Goal: Transaction & Acquisition: Purchase product/service

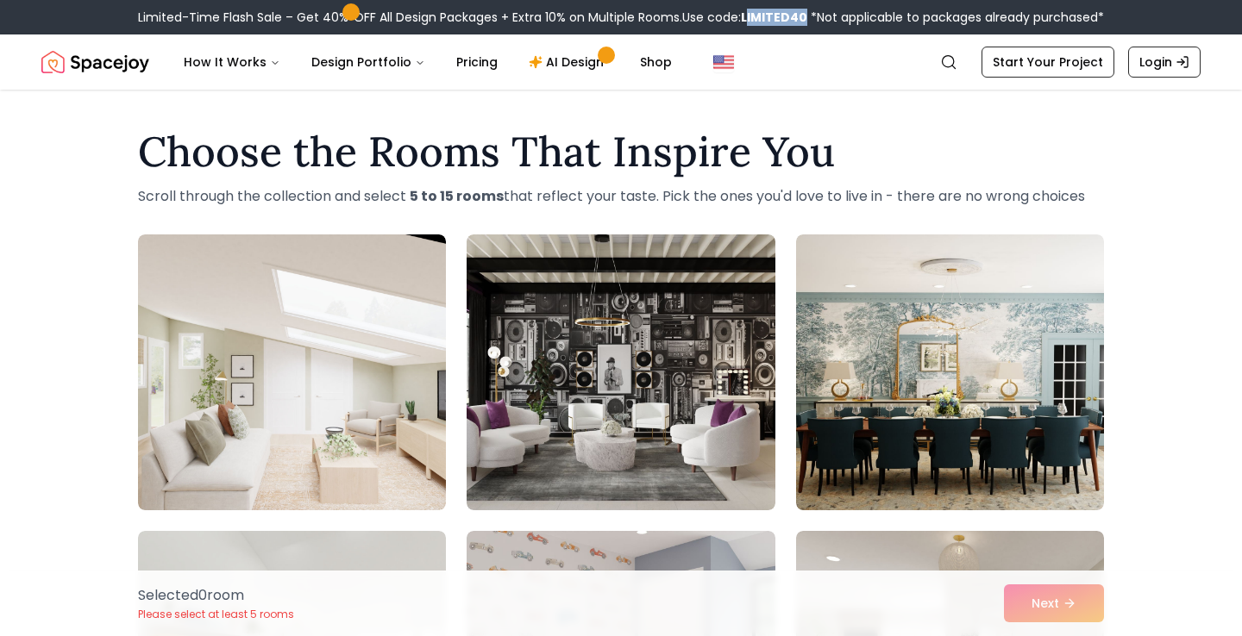
drag, startPoint x: 803, startPoint y: 15, endPoint x: 748, endPoint y: 20, distance: 54.6
click at [748, 20] on b "LIMITED40" at bounding box center [774, 17] width 66 height 17
drag, startPoint x: 740, startPoint y: 16, endPoint x: 804, endPoint y: 12, distance: 63.9
click at [804, 12] on span "Use code: LIMITED40" at bounding box center [744, 17] width 125 height 17
copy span "LIMITED40"
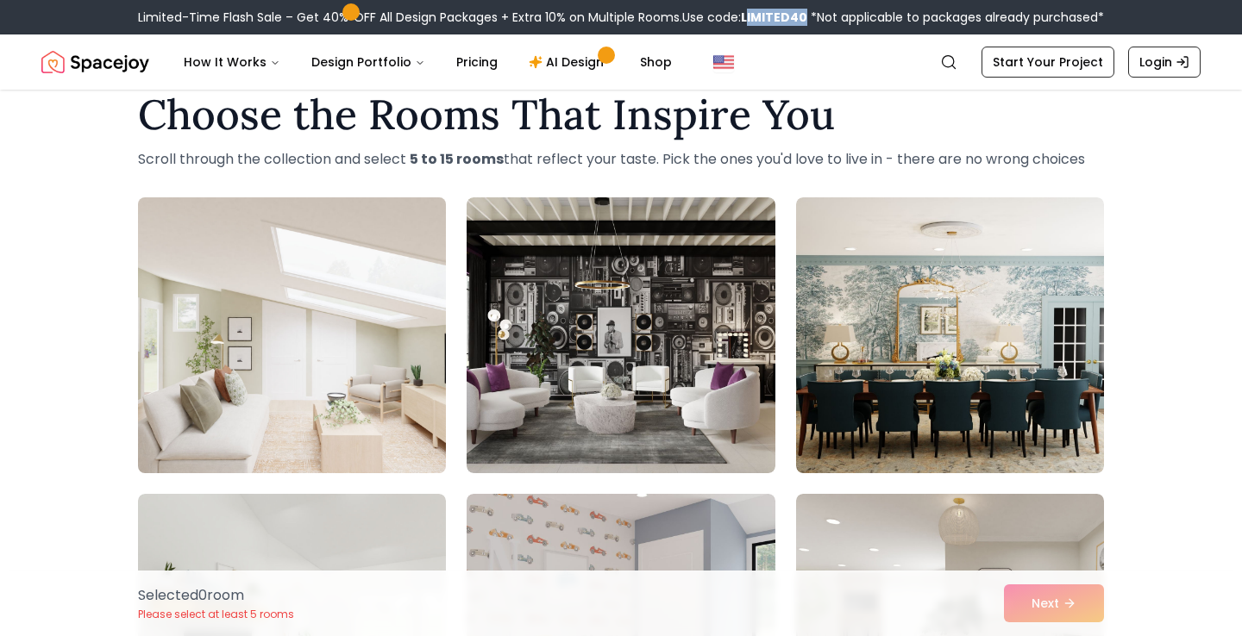
scroll to position [47, 0]
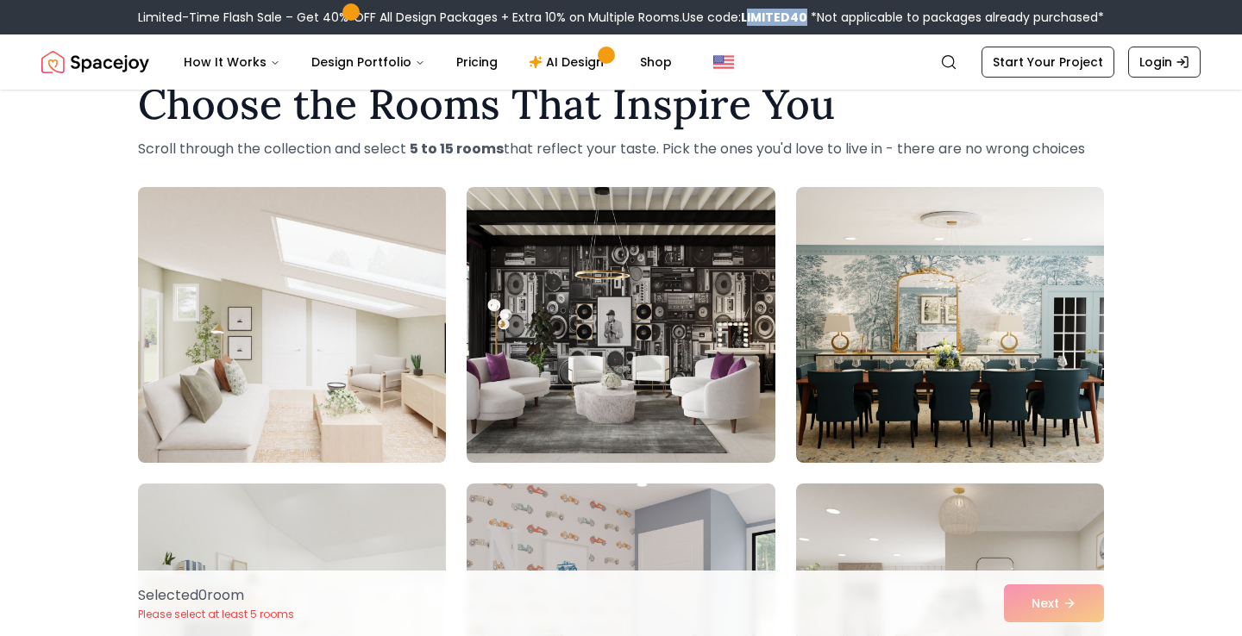
click at [237, 343] on img at bounding box center [291, 325] width 323 height 290
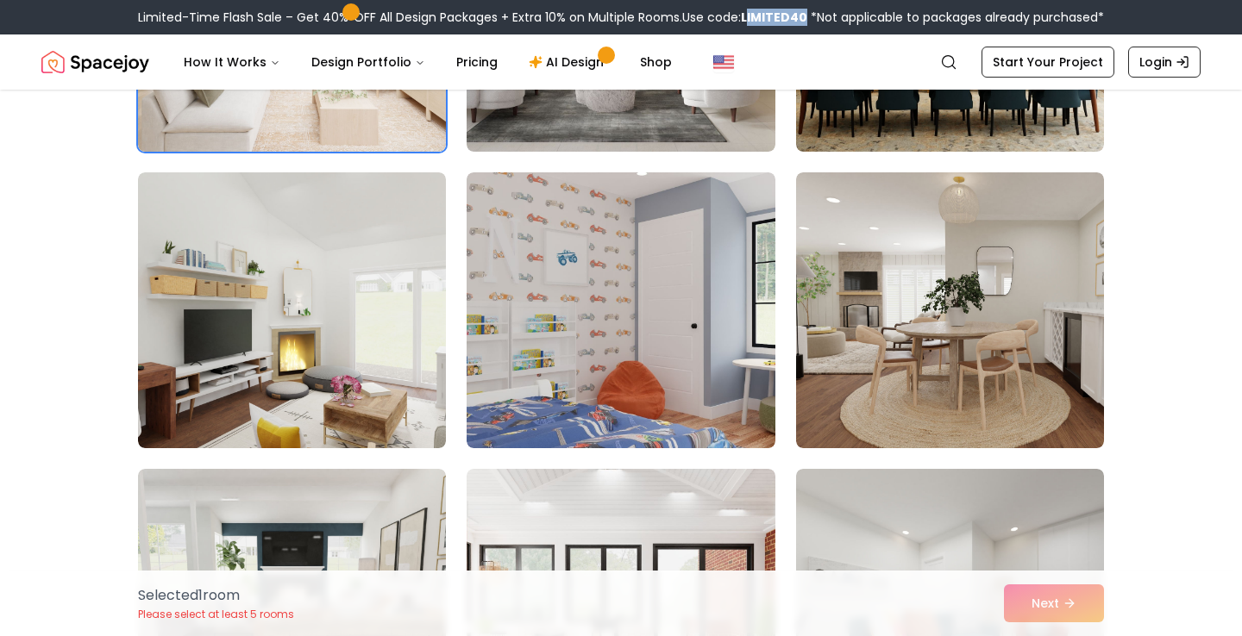
scroll to position [365, 0]
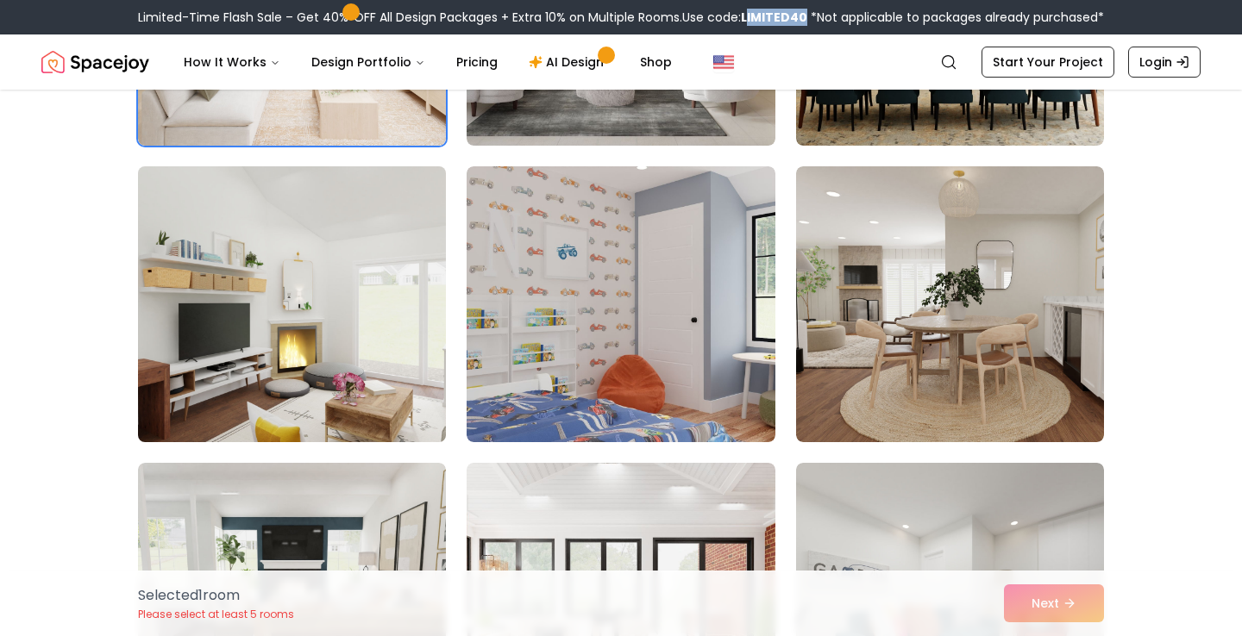
click at [304, 316] on img at bounding box center [291, 305] width 323 height 290
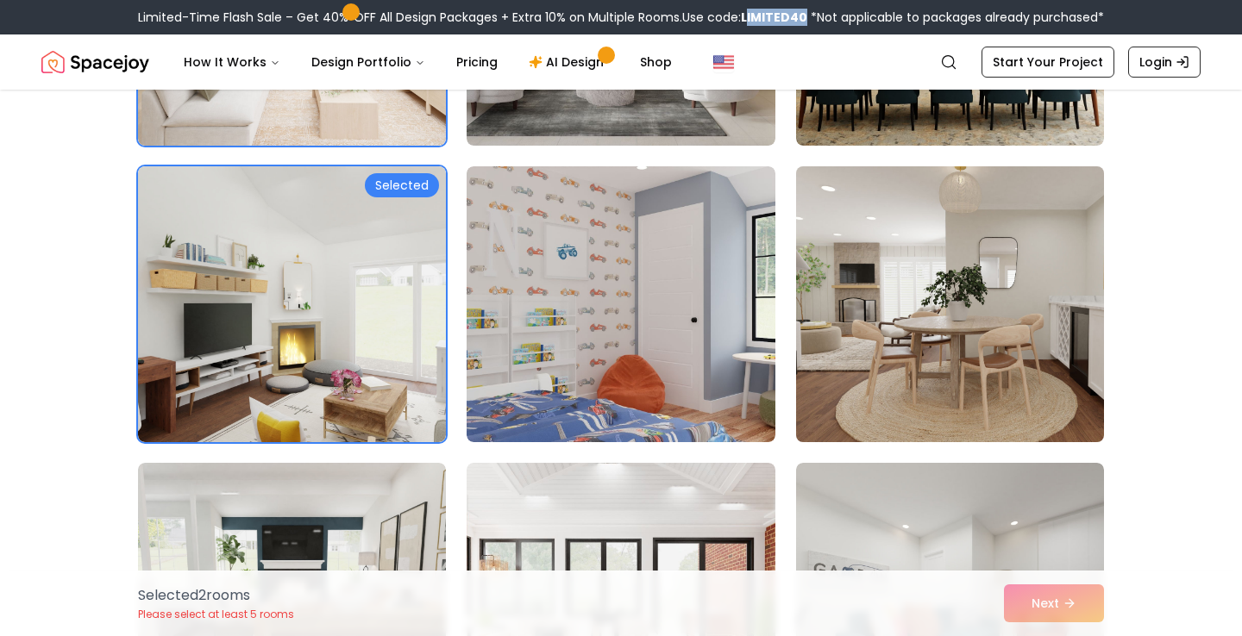
click at [993, 354] on img at bounding box center [949, 305] width 323 height 290
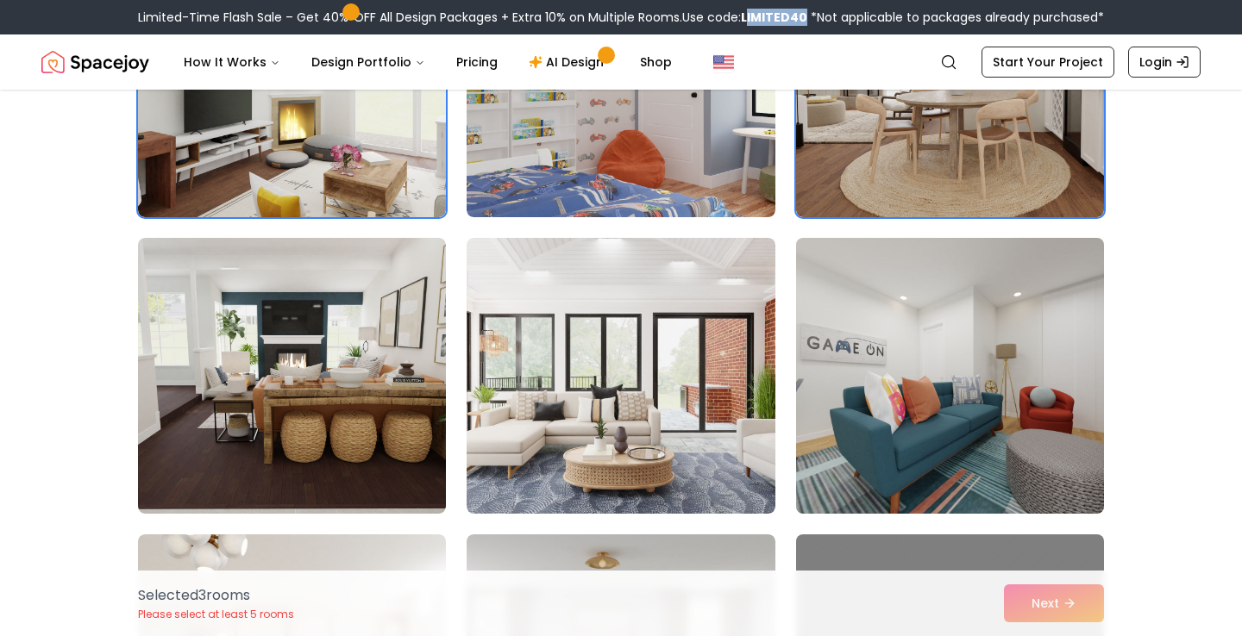
scroll to position [690, 0]
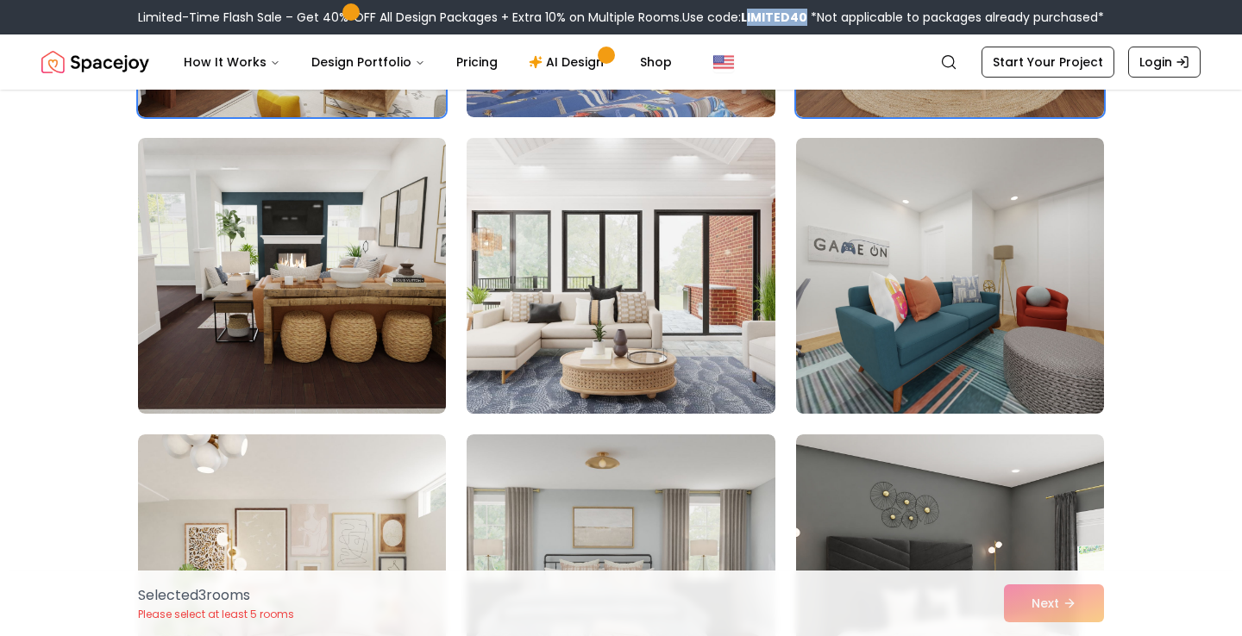
click at [566, 288] on img at bounding box center [620, 276] width 323 height 290
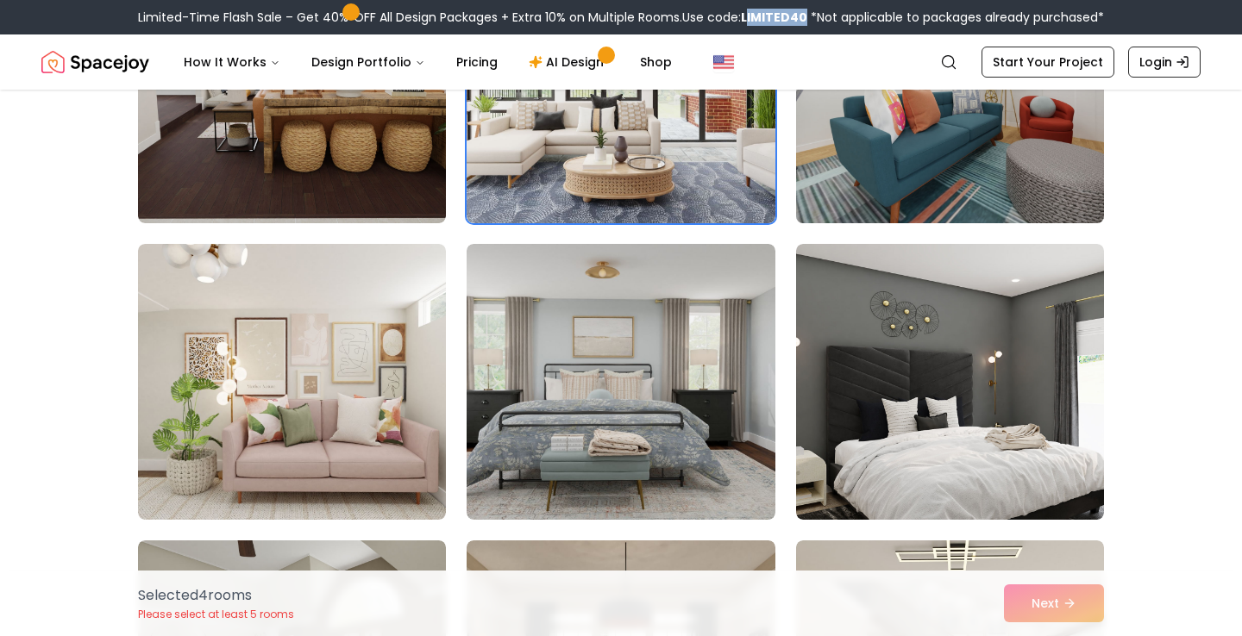
scroll to position [885, 0]
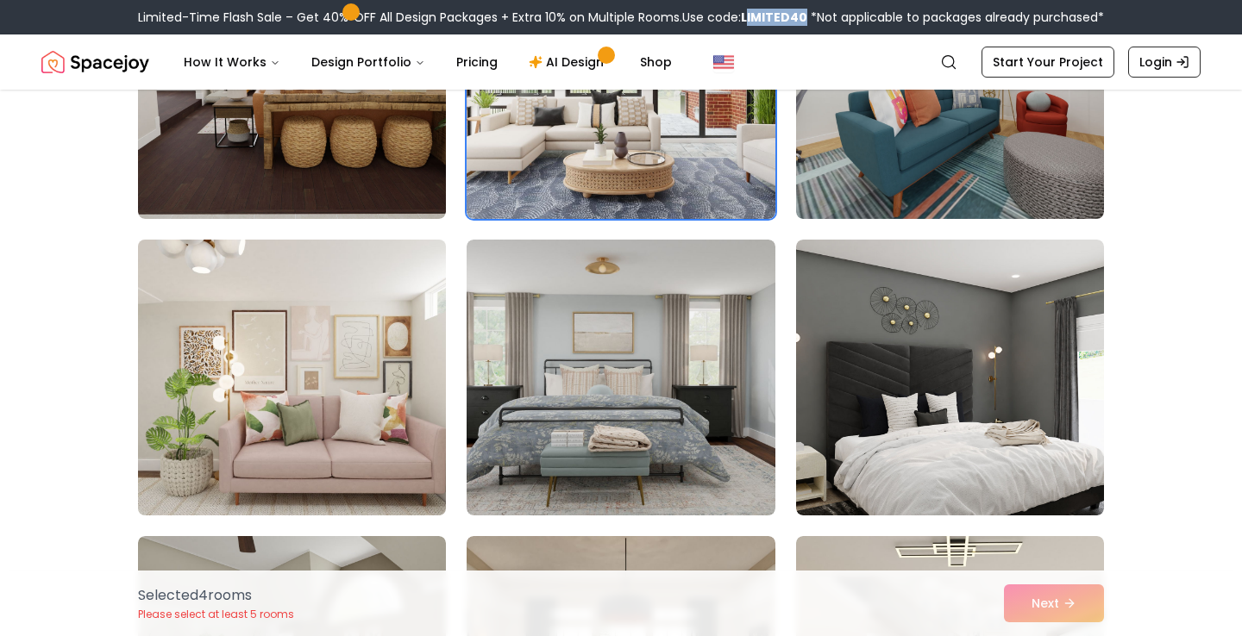
click at [297, 391] on img at bounding box center [291, 378] width 323 height 290
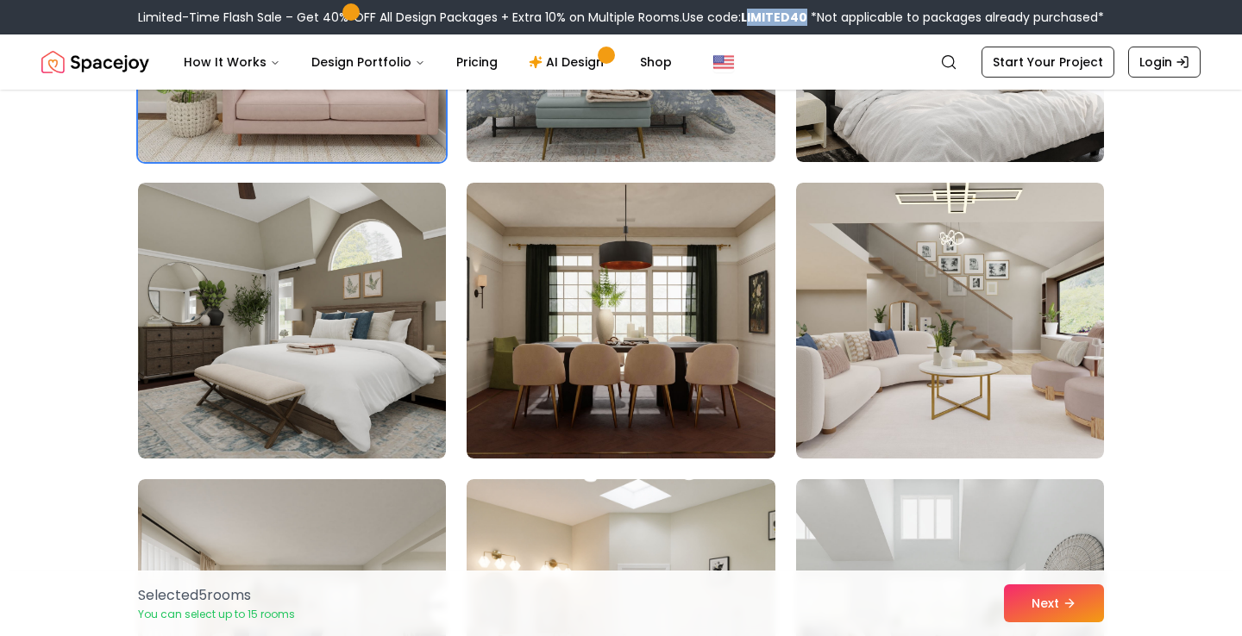
scroll to position [1239, 0]
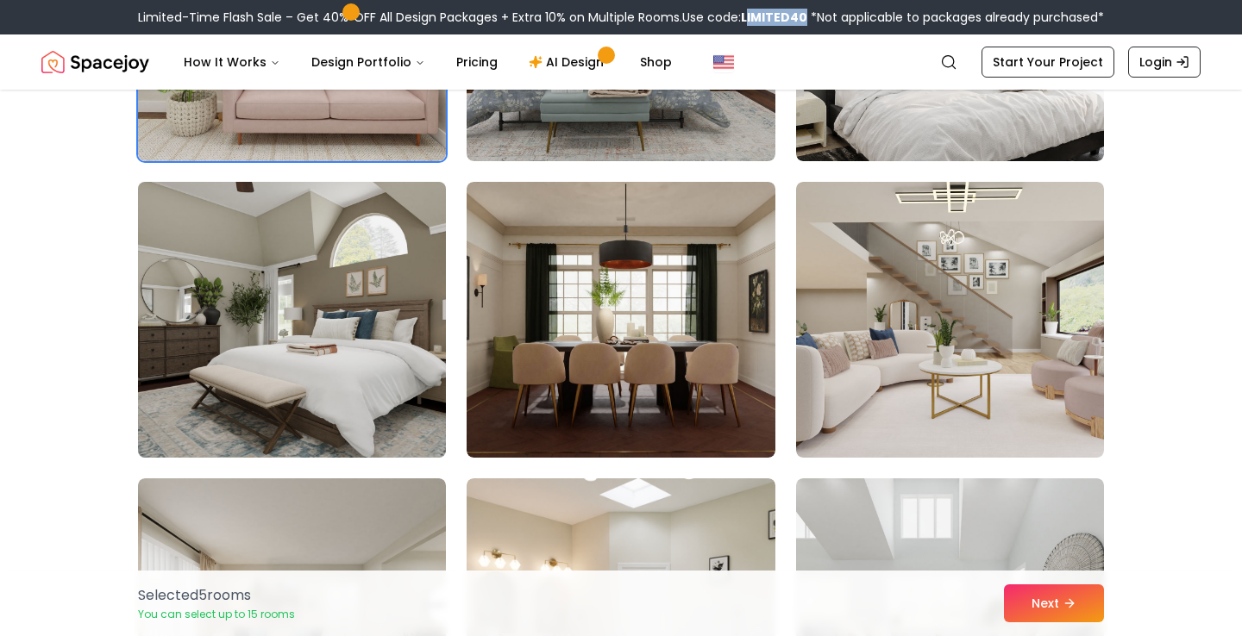
click at [258, 328] on img at bounding box center [291, 320] width 323 height 290
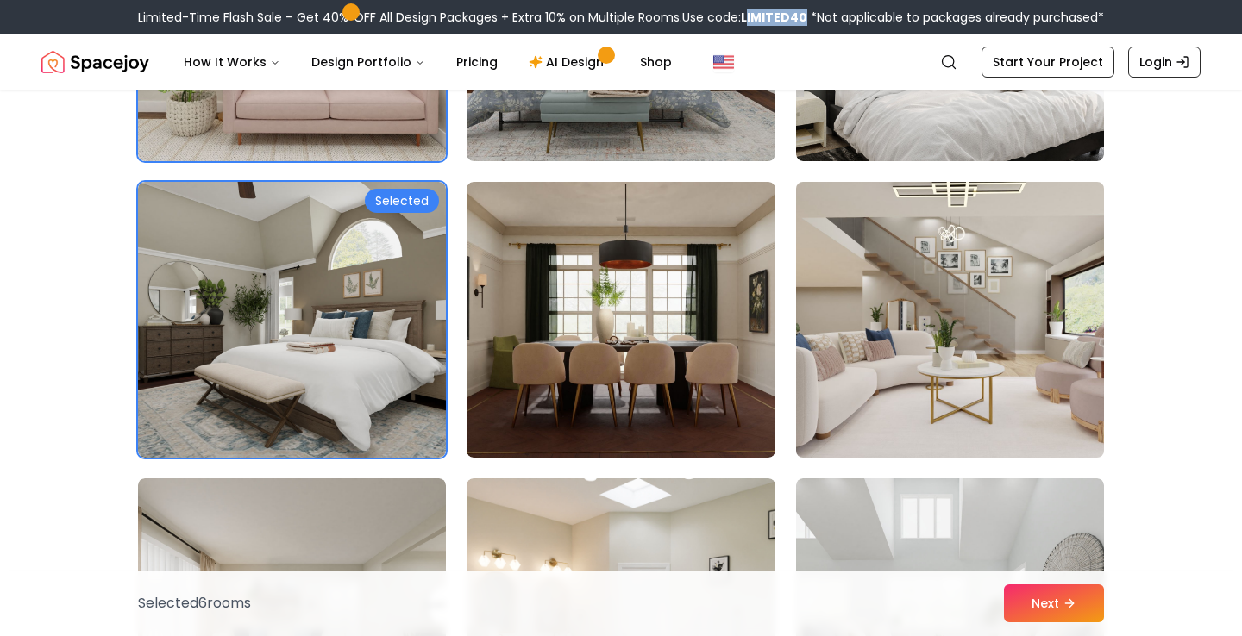
click at [865, 316] on img at bounding box center [949, 320] width 323 height 290
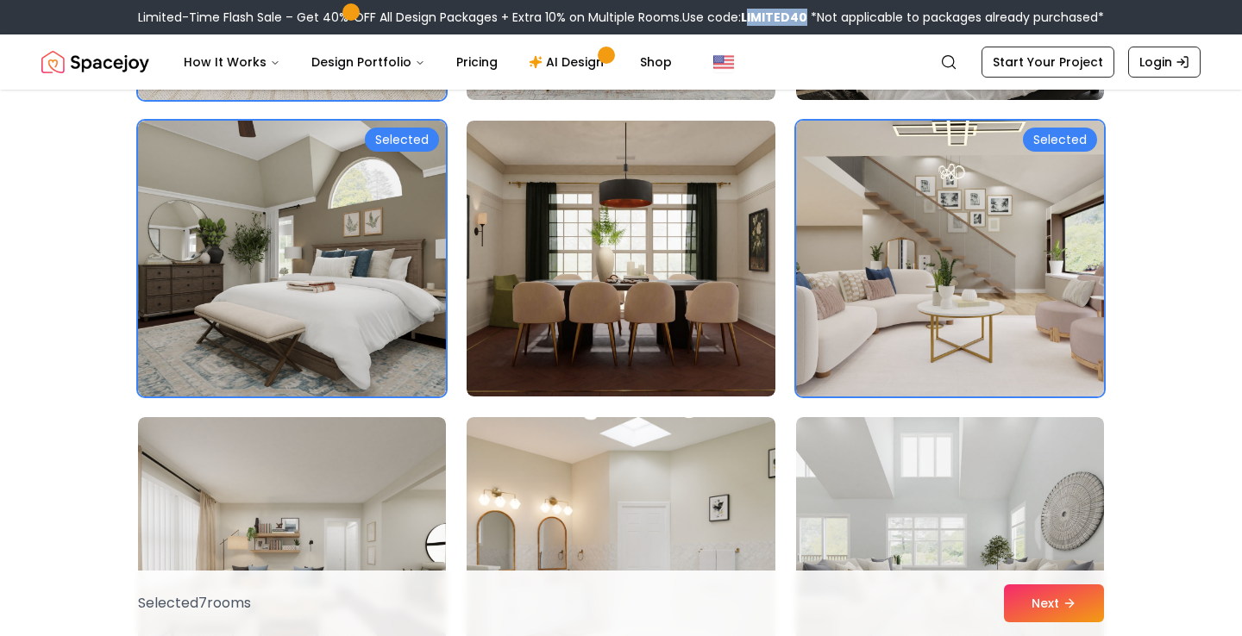
scroll to position [1336, 0]
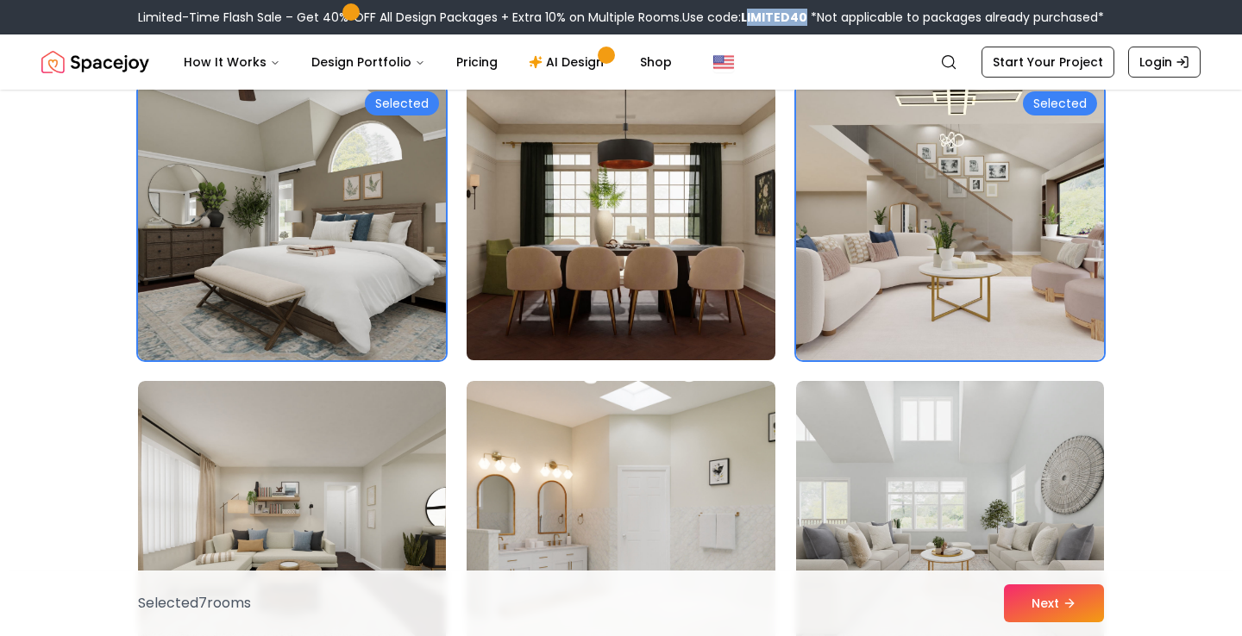
click at [639, 251] on img at bounding box center [620, 223] width 323 height 290
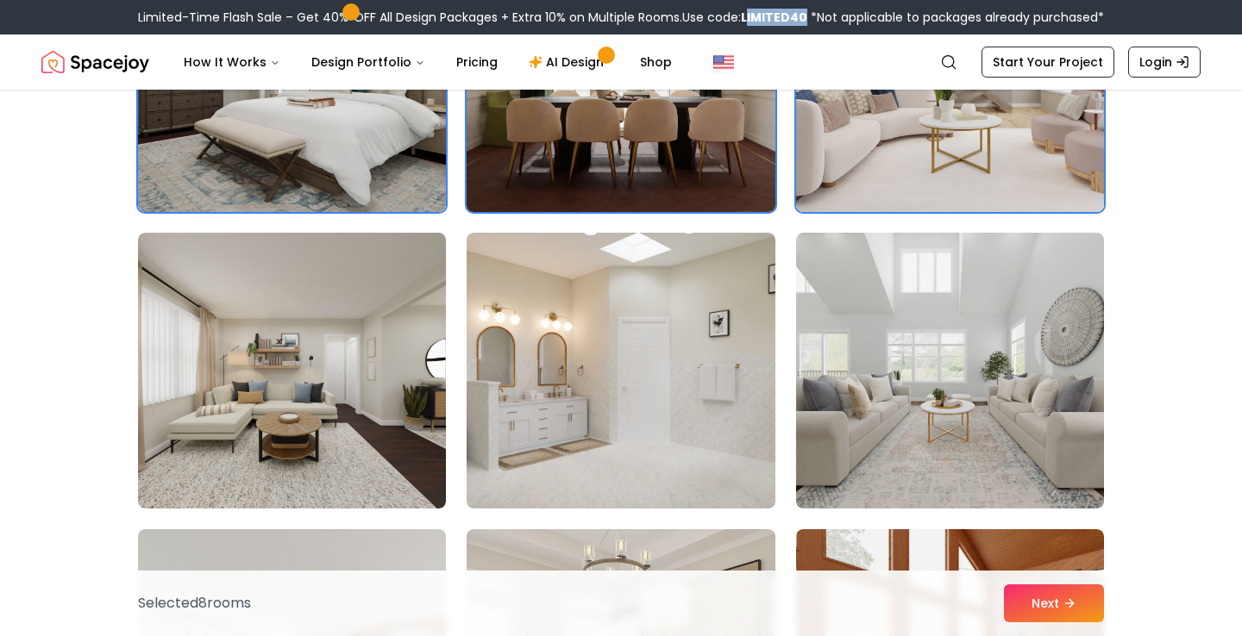
scroll to position [1551, 0]
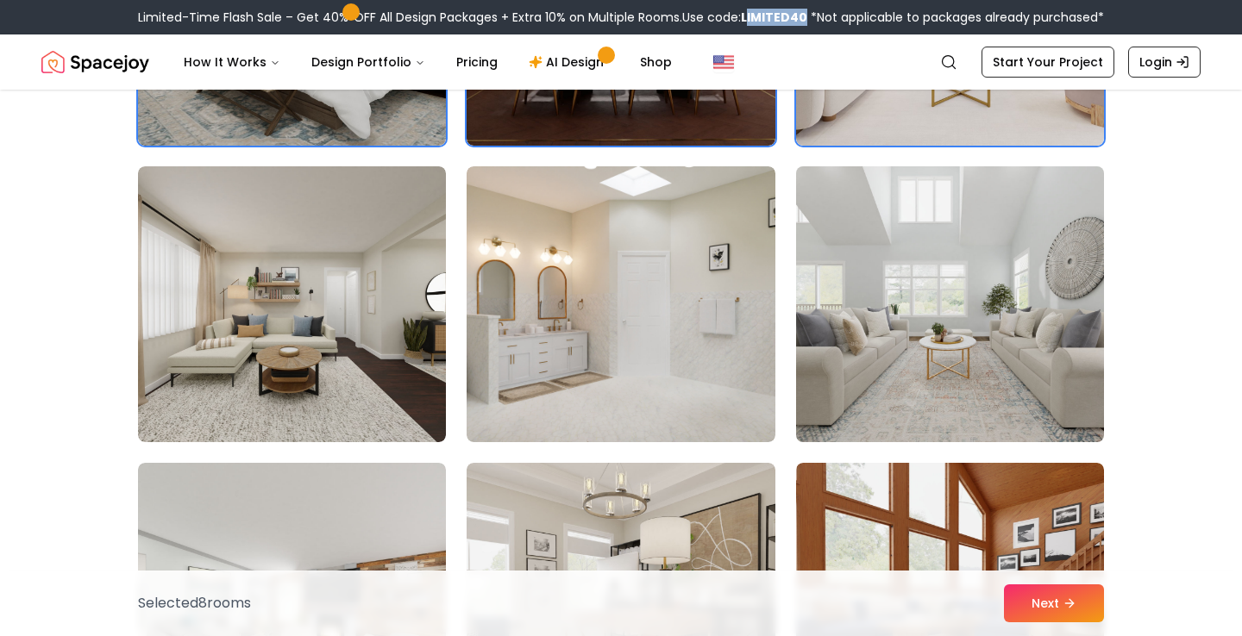
click at [903, 318] on img at bounding box center [949, 305] width 323 height 290
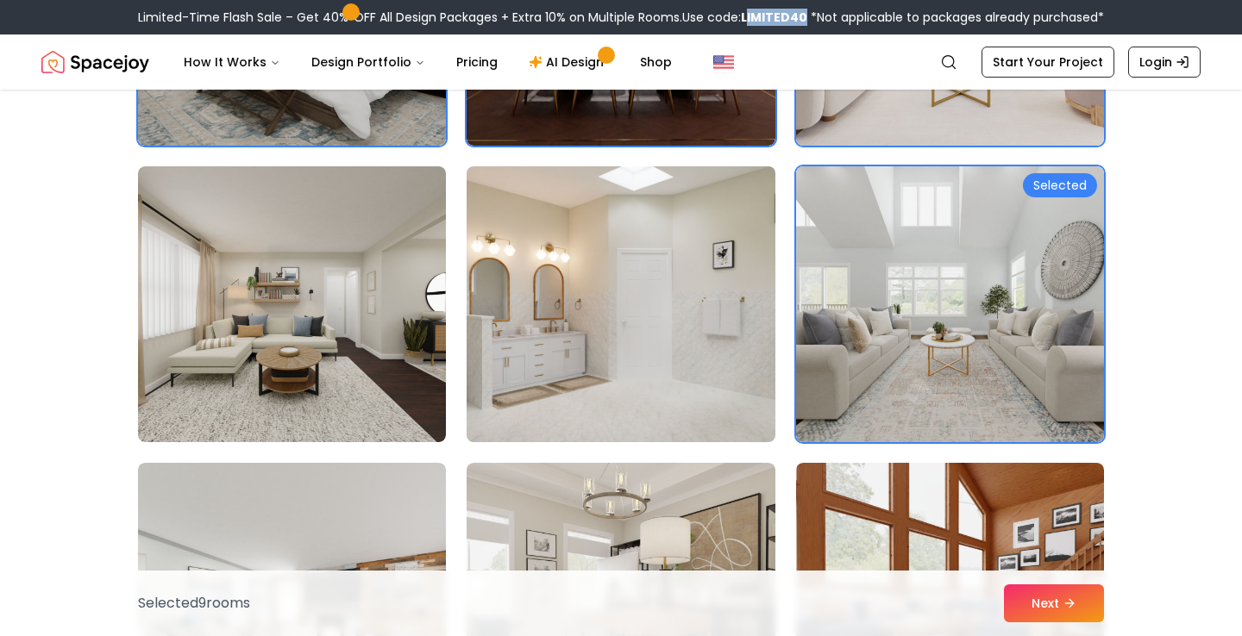
click at [510, 290] on img at bounding box center [620, 305] width 323 height 290
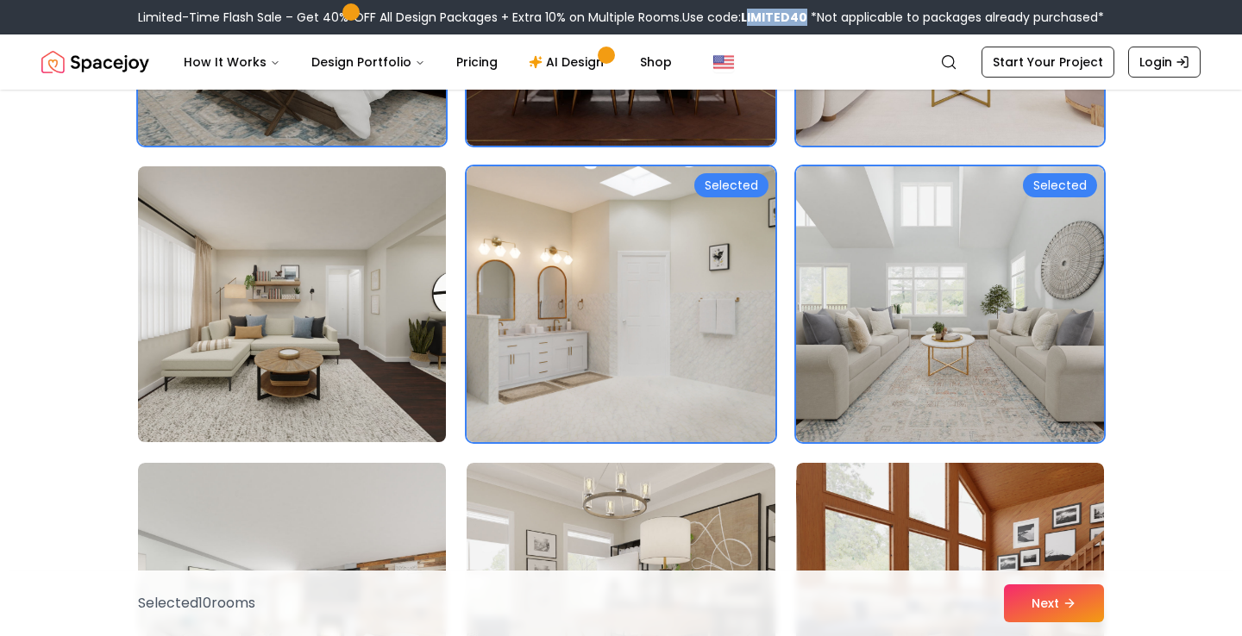
click at [311, 320] on img at bounding box center [291, 305] width 323 height 290
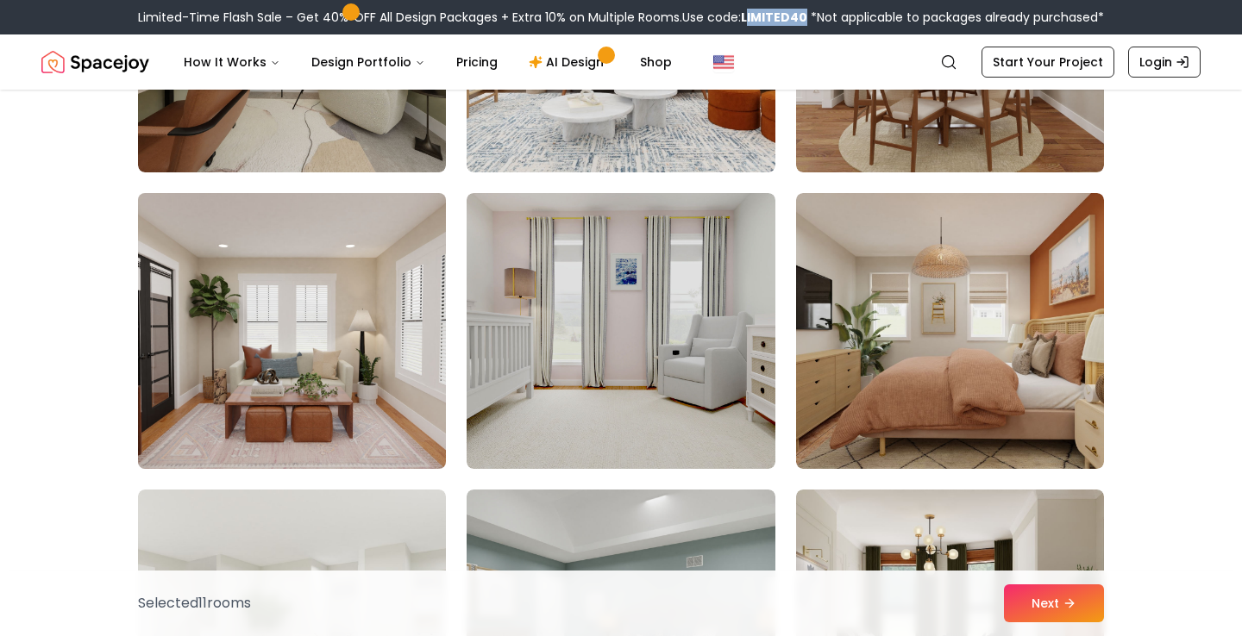
scroll to position [2715, 0]
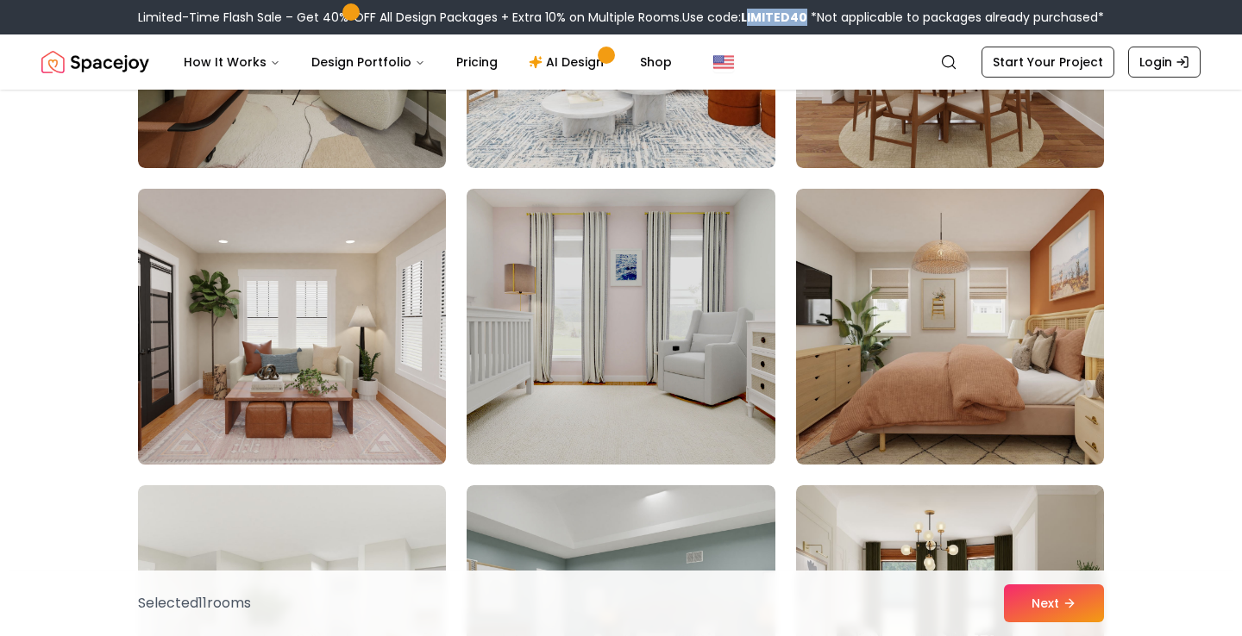
click at [329, 272] on img at bounding box center [291, 327] width 323 height 290
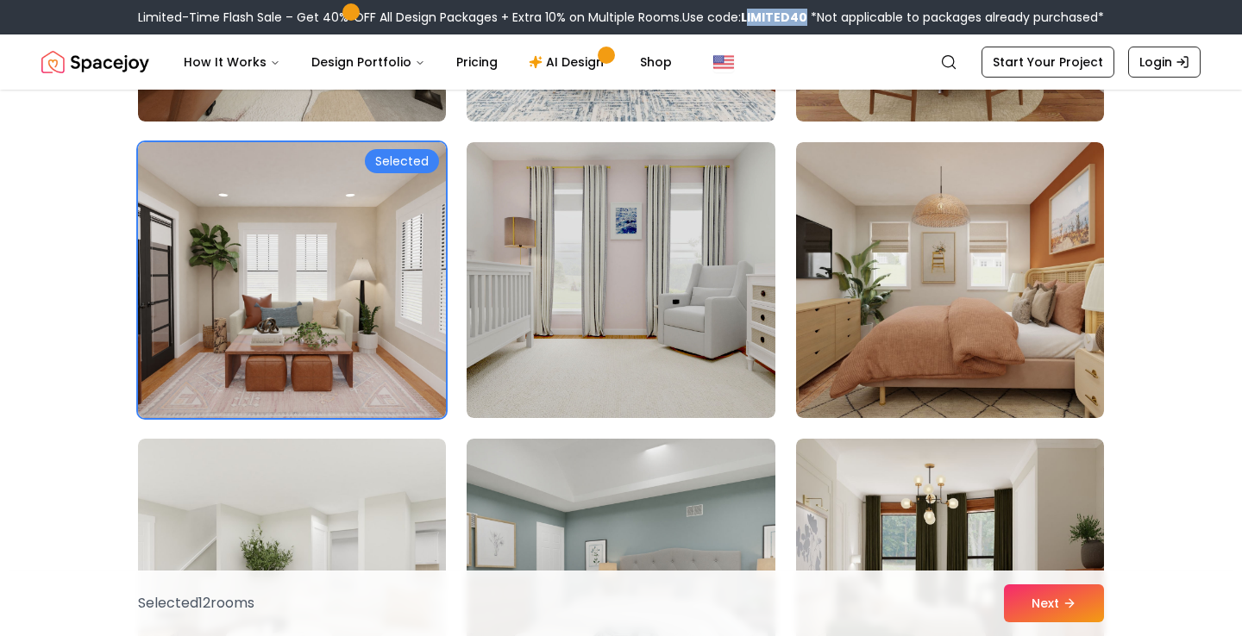
scroll to position [2774, 0]
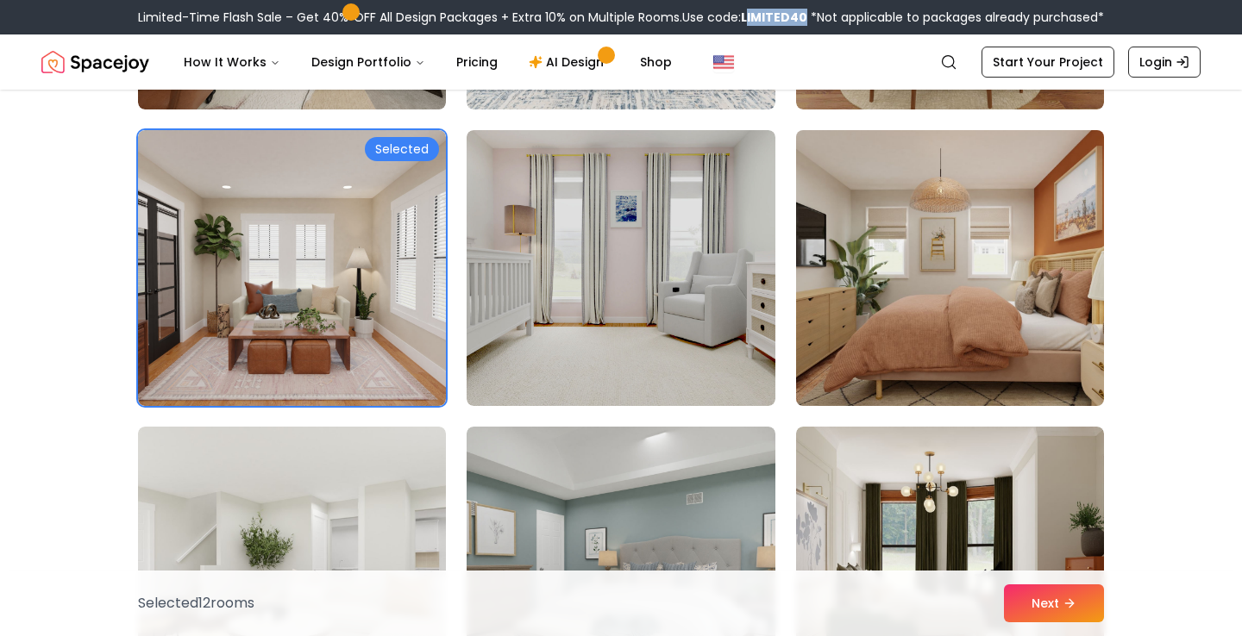
click at [929, 277] on img at bounding box center [949, 268] width 323 height 290
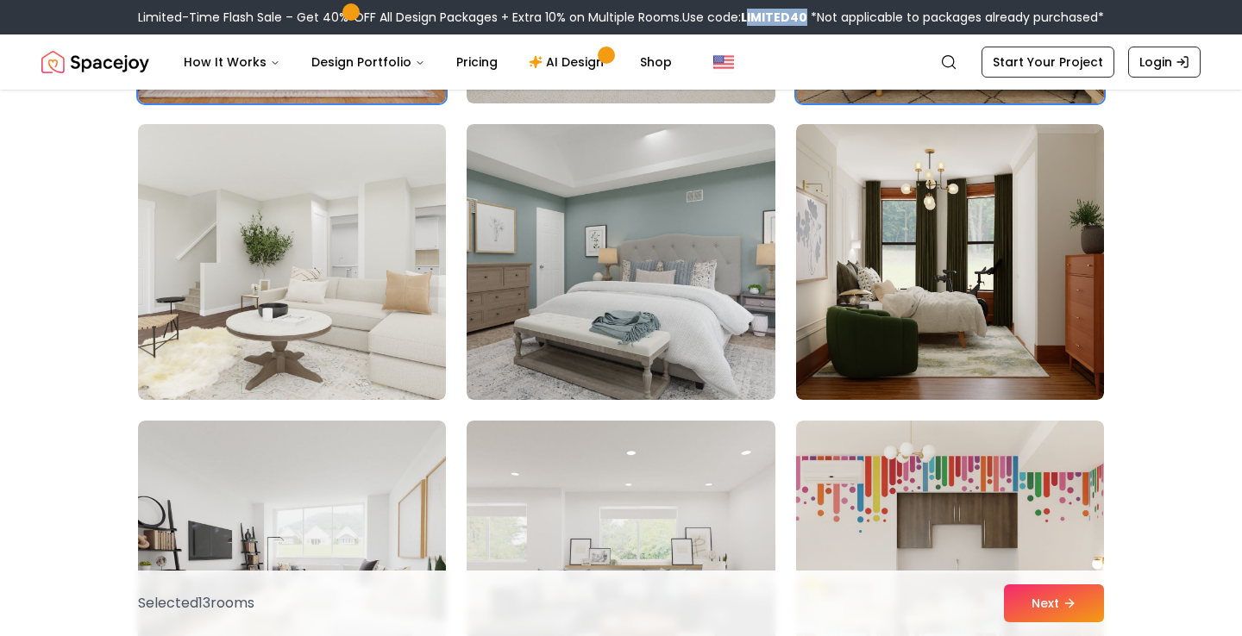
scroll to position [3084, 0]
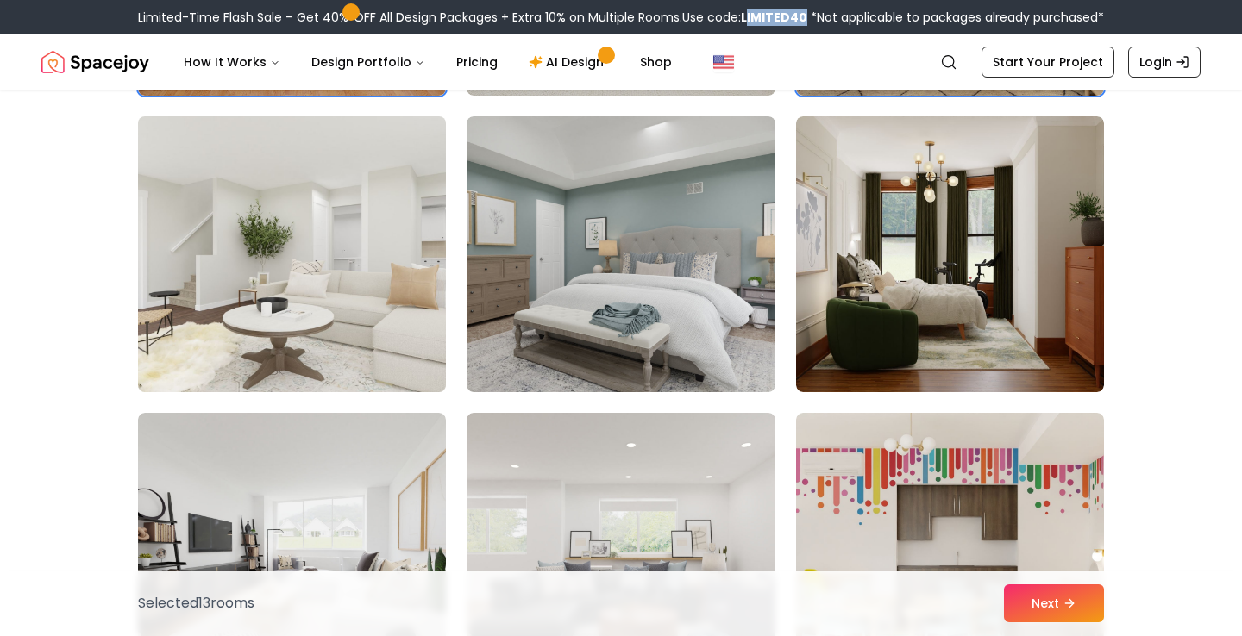
click at [361, 279] on img at bounding box center [291, 255] width 323 height 290
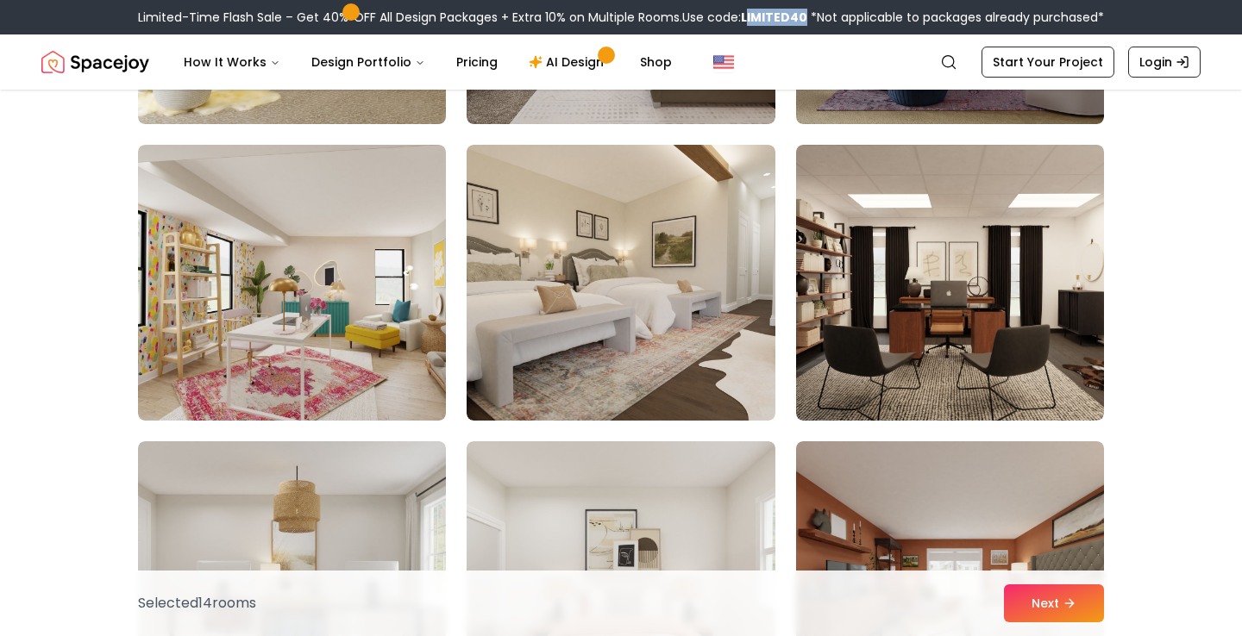
scroll to position [4435, 0]
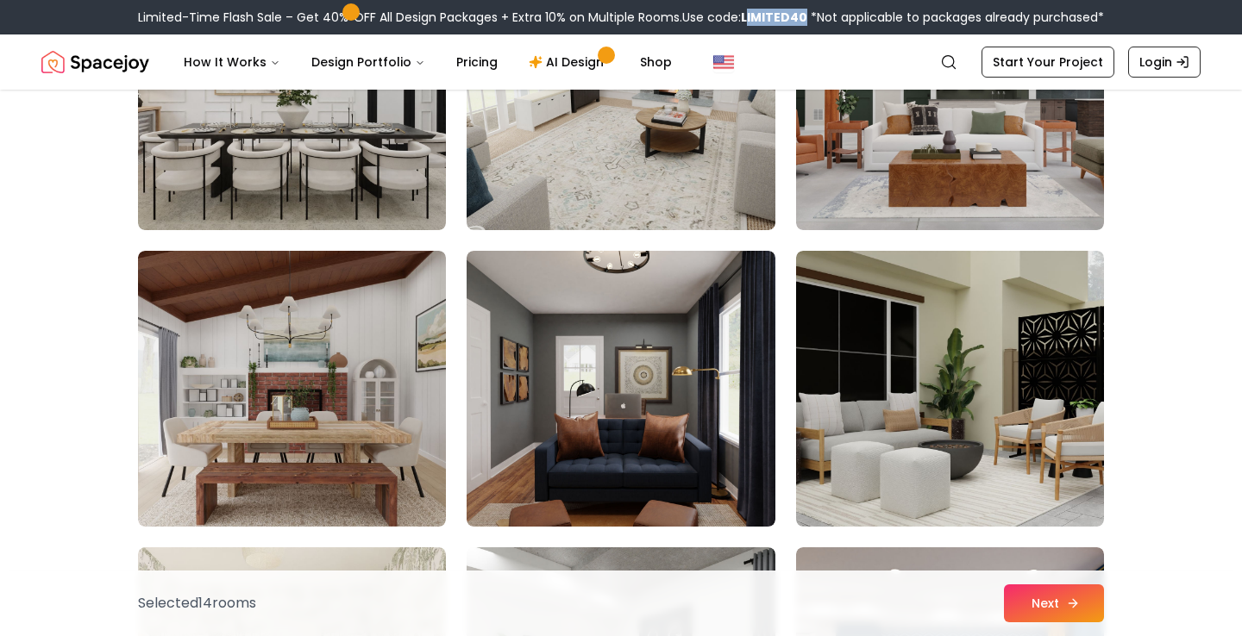
click at [1069, 614] on button "Next" at bounding box center [1054, 604] width 100 height 38
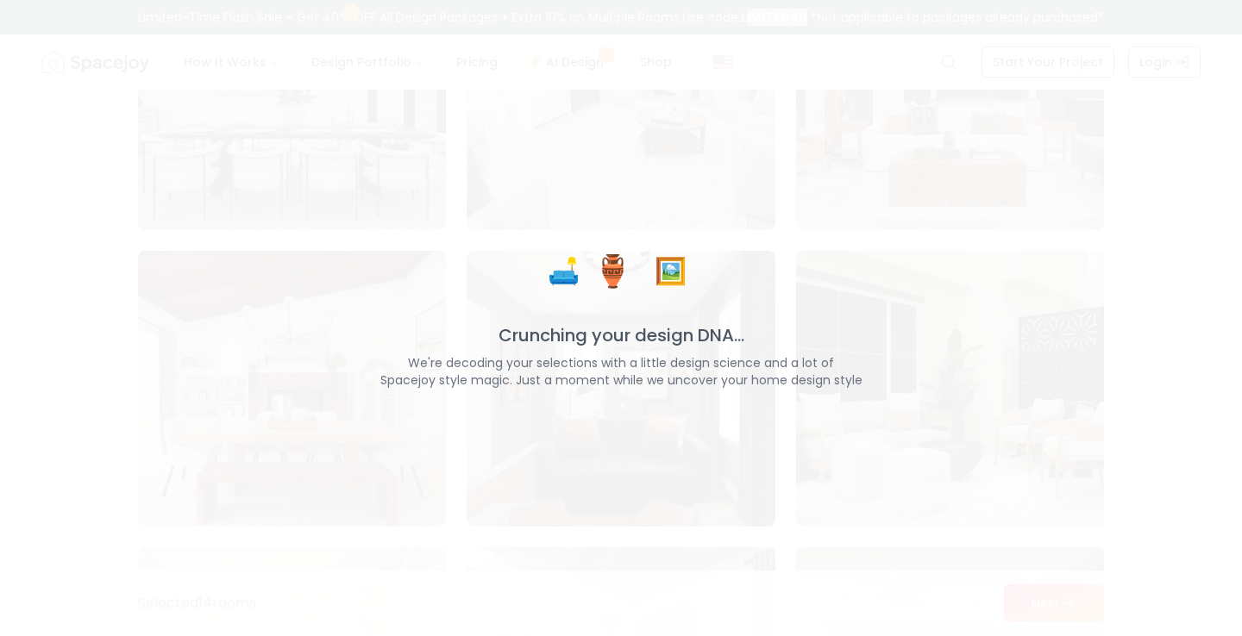
scroll to position [5619, 0]
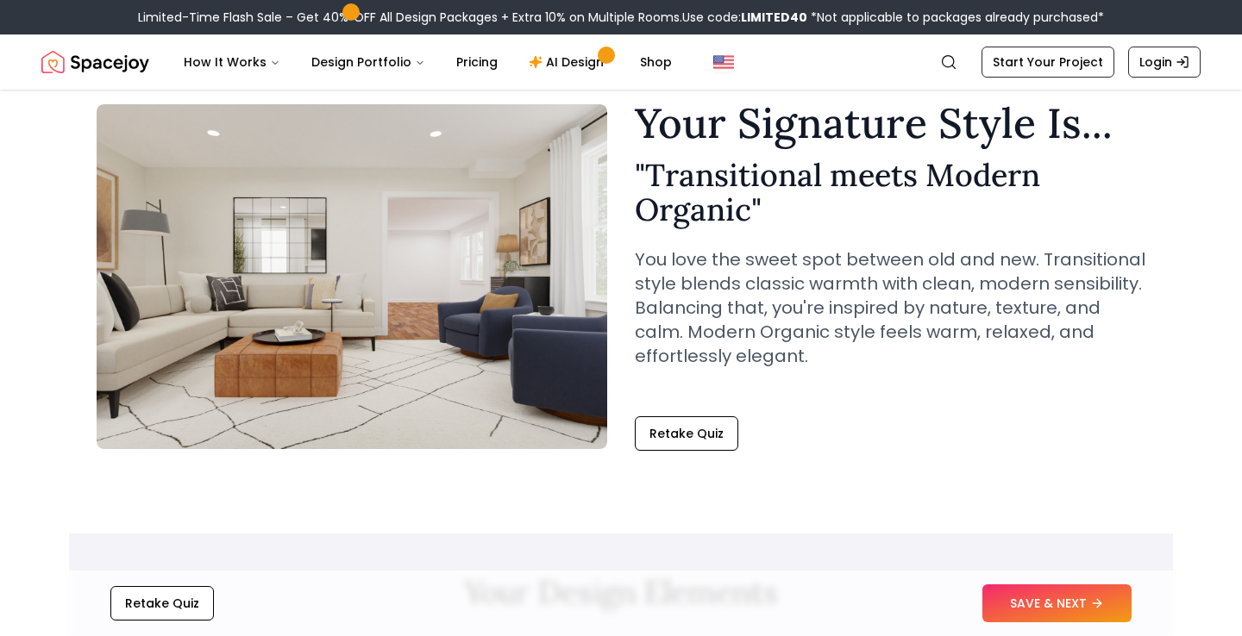
scroll to position [66, 0]
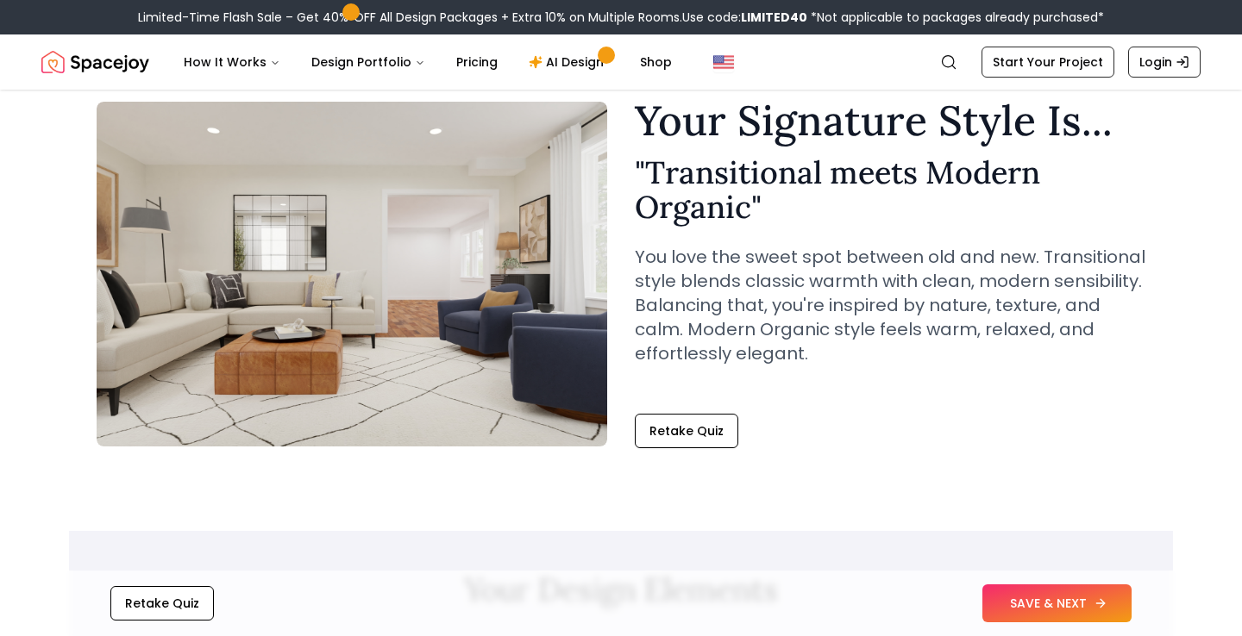
click at [1084, 604] on button "SAVE & NEXT" at bounding box center [1056, 604] width 149 height 38
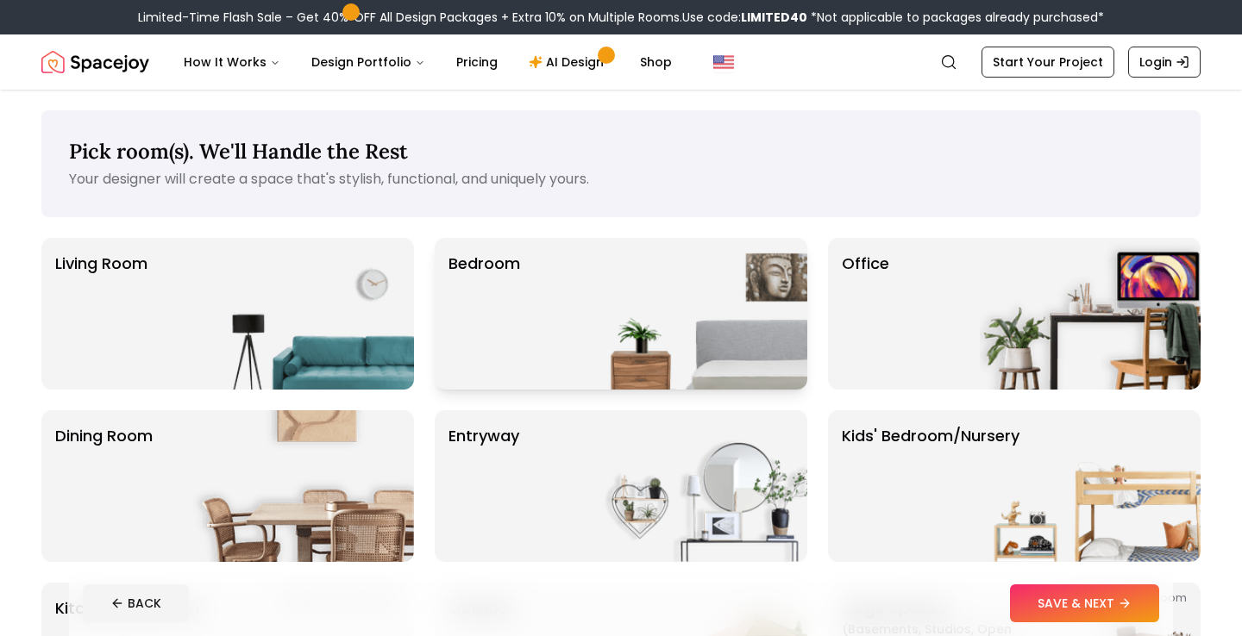
click at [583, 318] on div "Bedroom" at bounding box center [621, 314] width 372 height 152
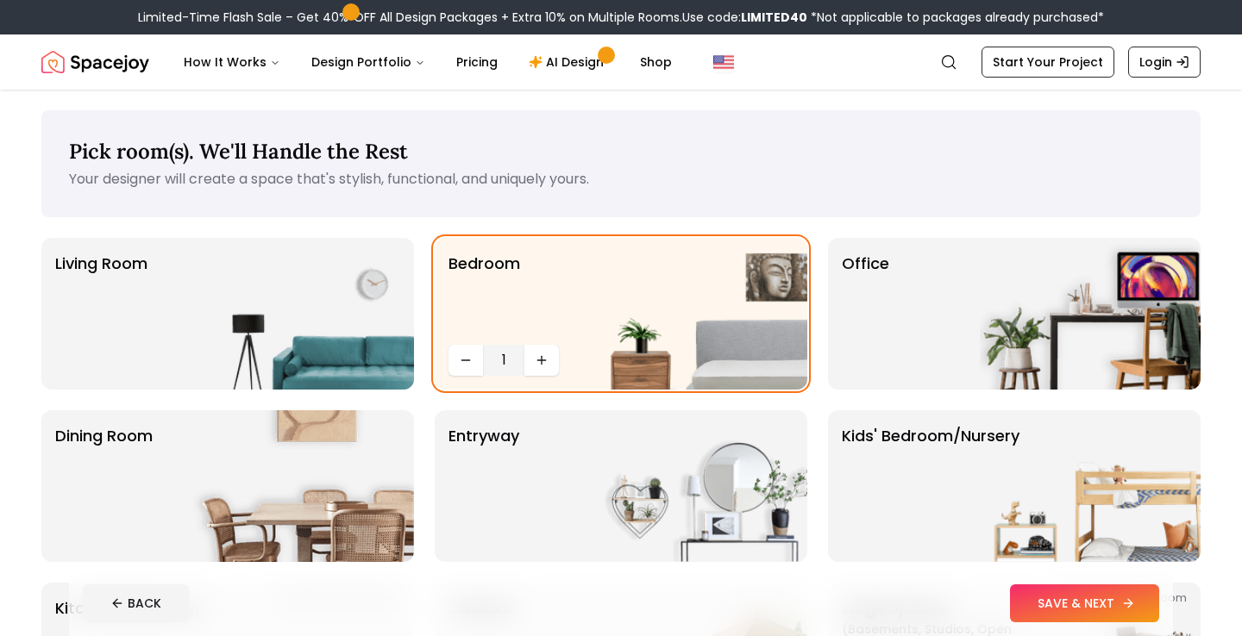
click at [1096, 599] on button "SAVE & NEXT" at bounding box center [1084, 604] width 149 height 38
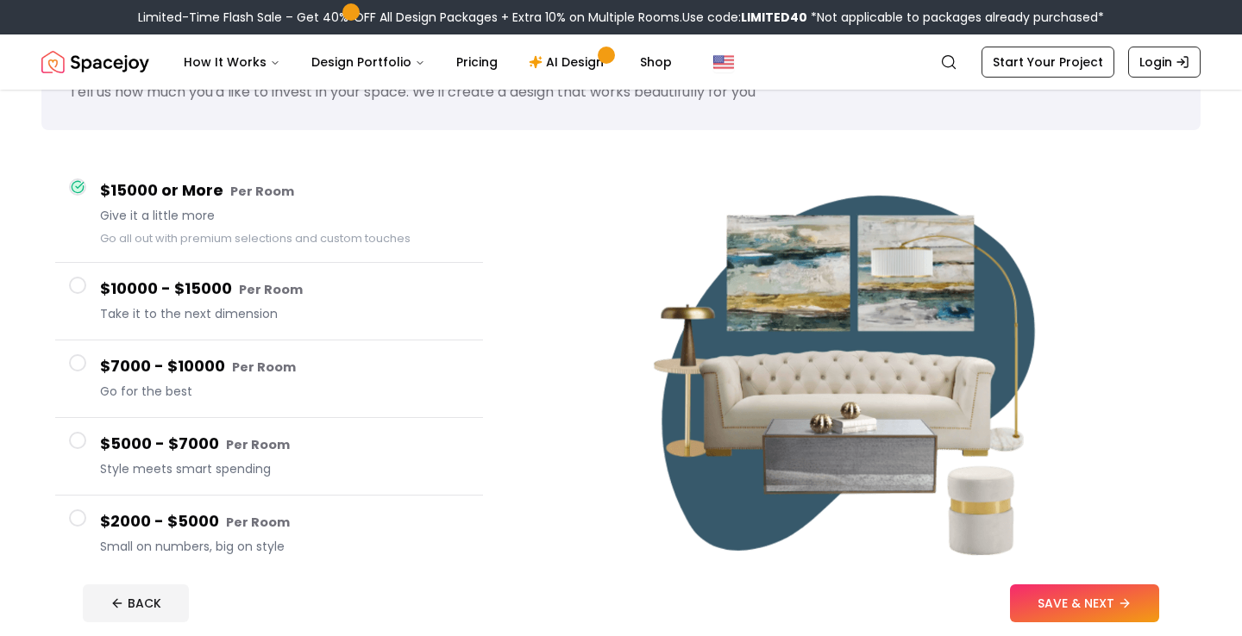
scroll to position [91, 0]
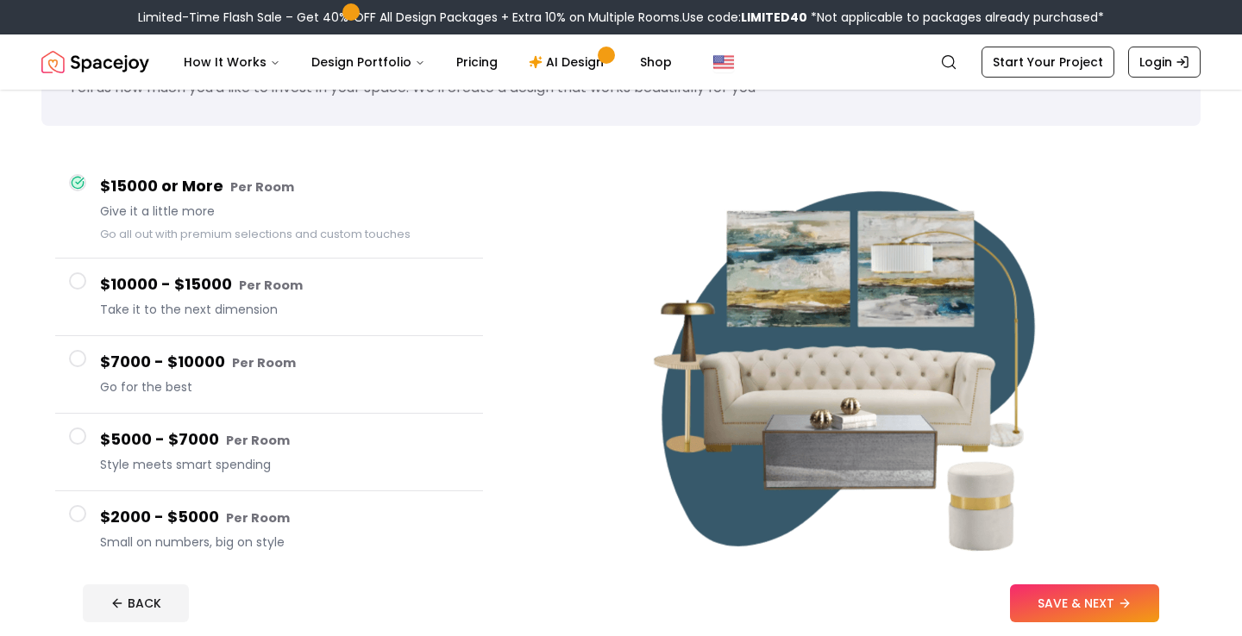
click at [77, 448] on button "$5000 - $7000 Per Room Style meets smart spending" at bounding box center [269, 453] width 428 height 78
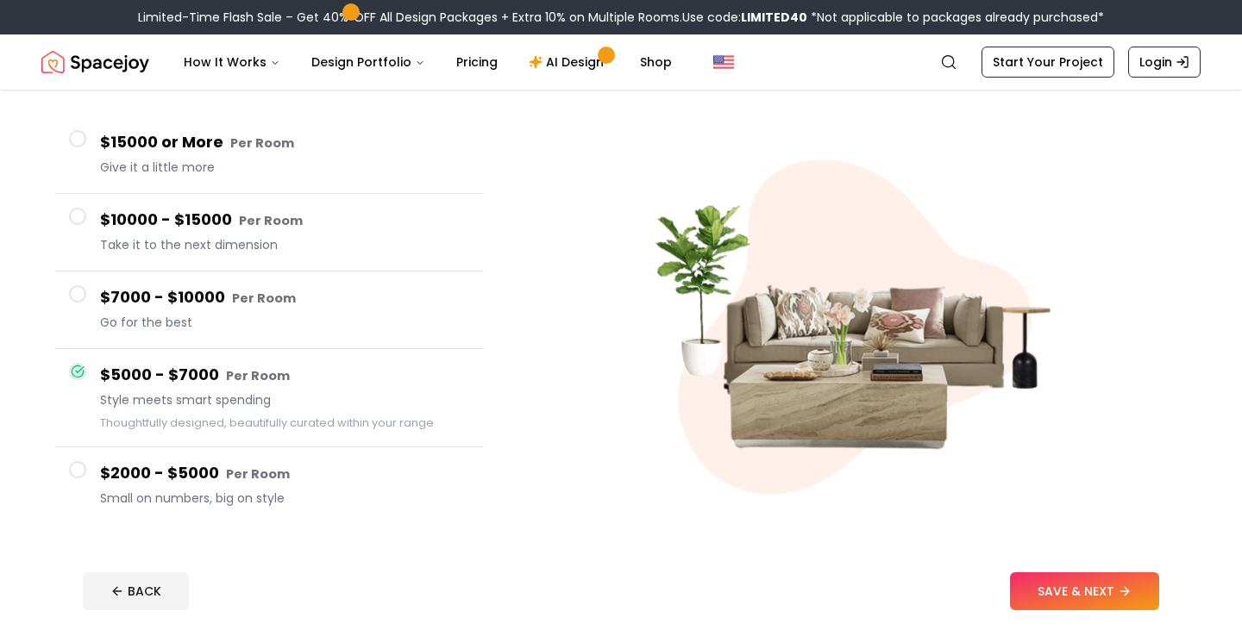
scroll to position [153, 0]
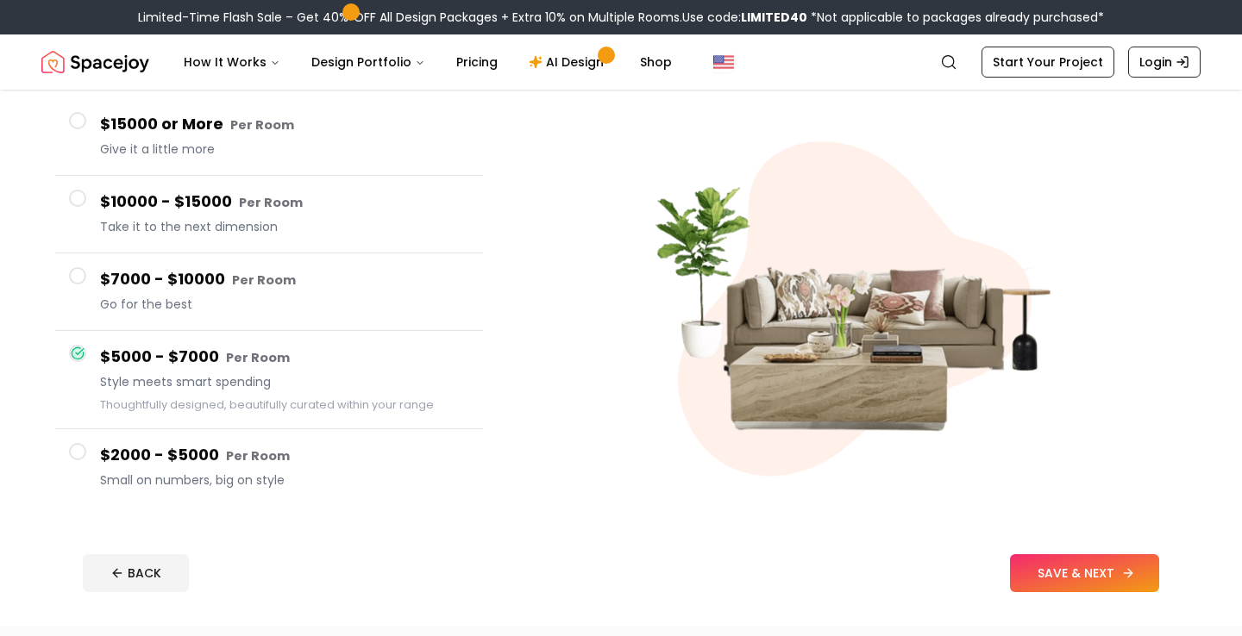
click at [1099, 571] on button "SAVE & NEXT" at bounding box center [1084, 573] width 149 height 38
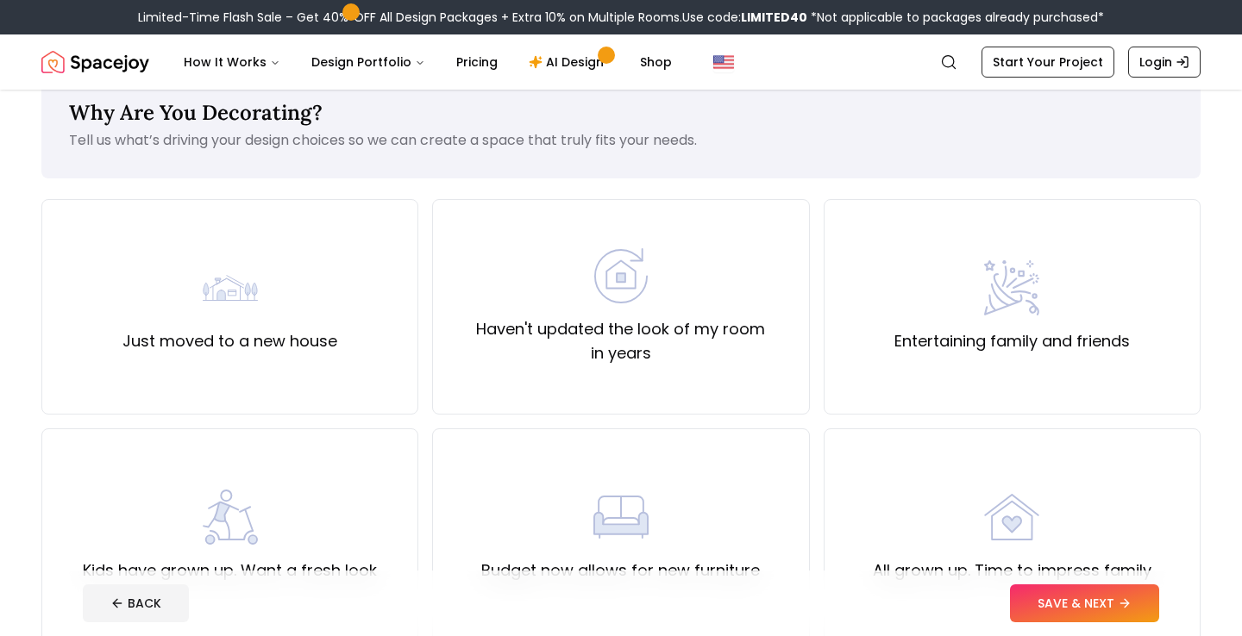
scroll to position [43, 0]
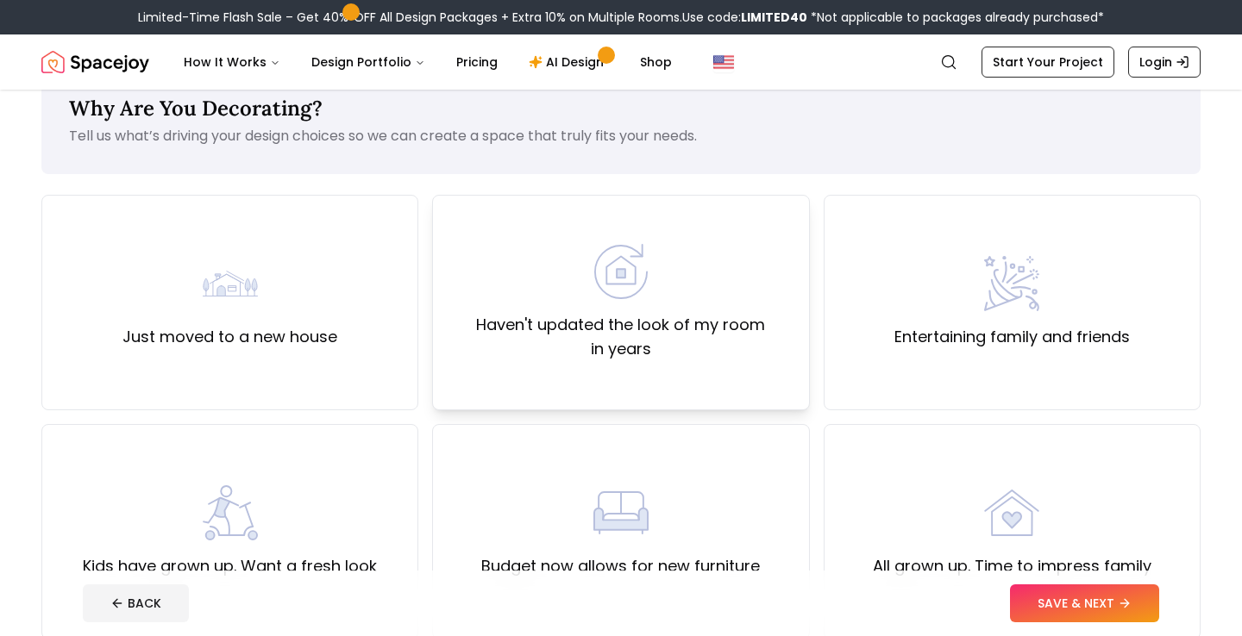
click at [588, 307] on div "Haven't updated the look of my room in years" at bounding box center [620, 302] width 347 height 117
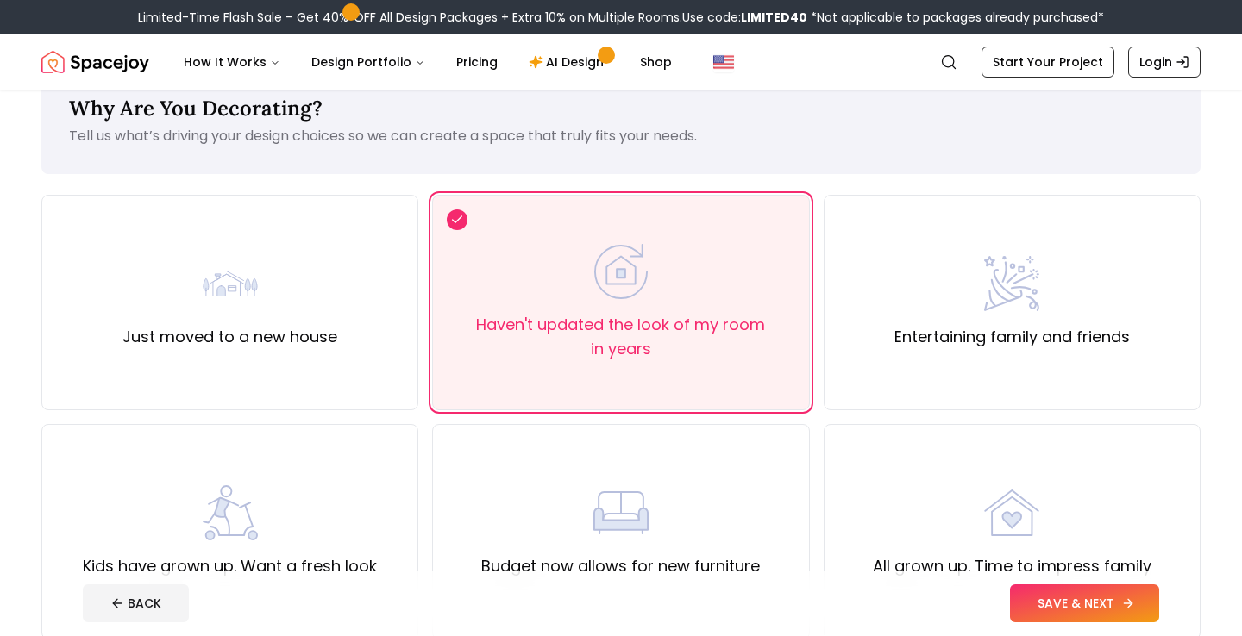
click at [1067, 603] on button "SAVE & NEXT" at bounding box center [1084, 604] width 149 height 38
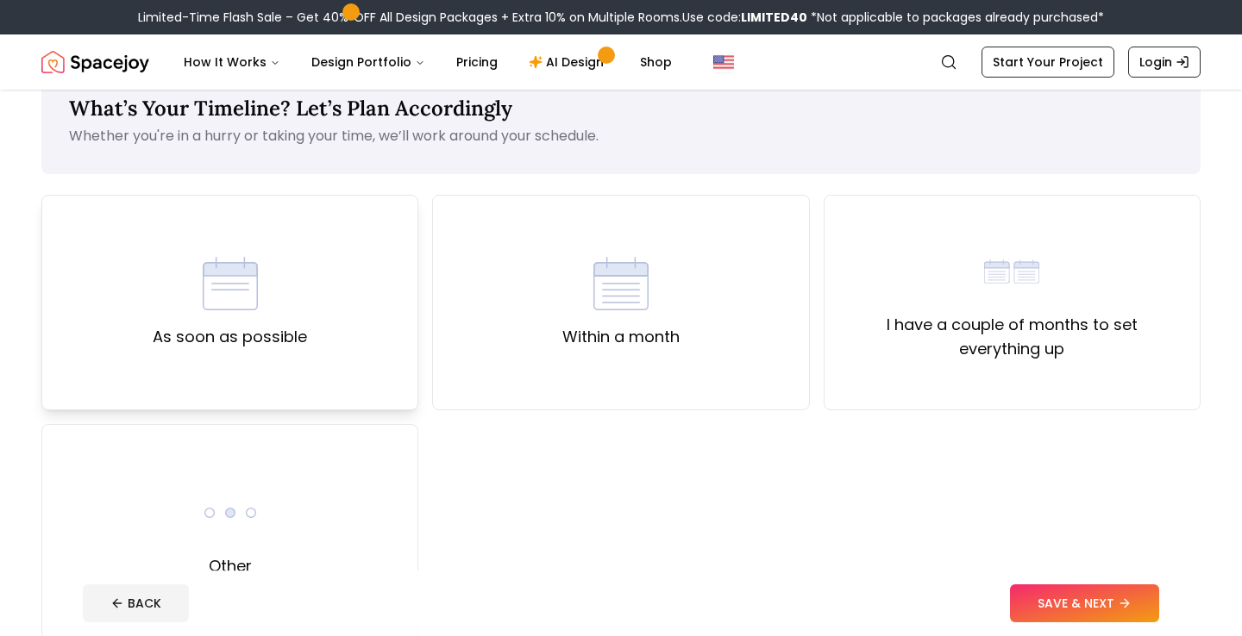
click at [360, 262] on div "As soon as possible" at bounding box center [229, 303] width 377 height 216
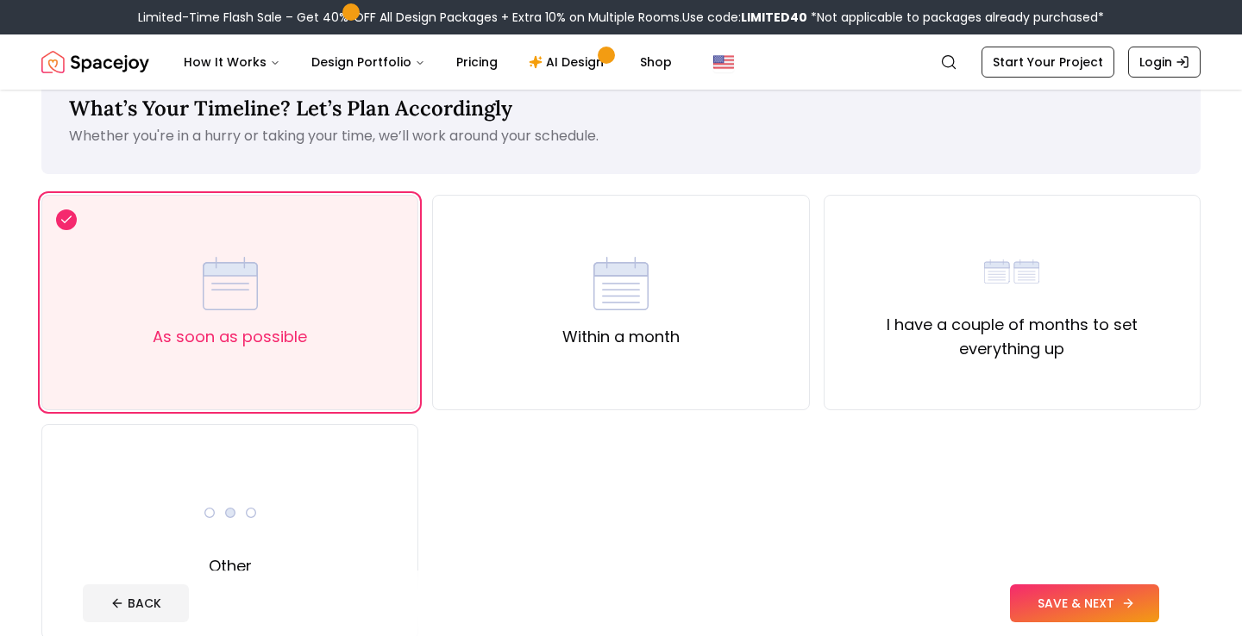
click at [1089, 598] on button "SAVE & NEXT" at bounding box center [1084, 604] width 149 height 38
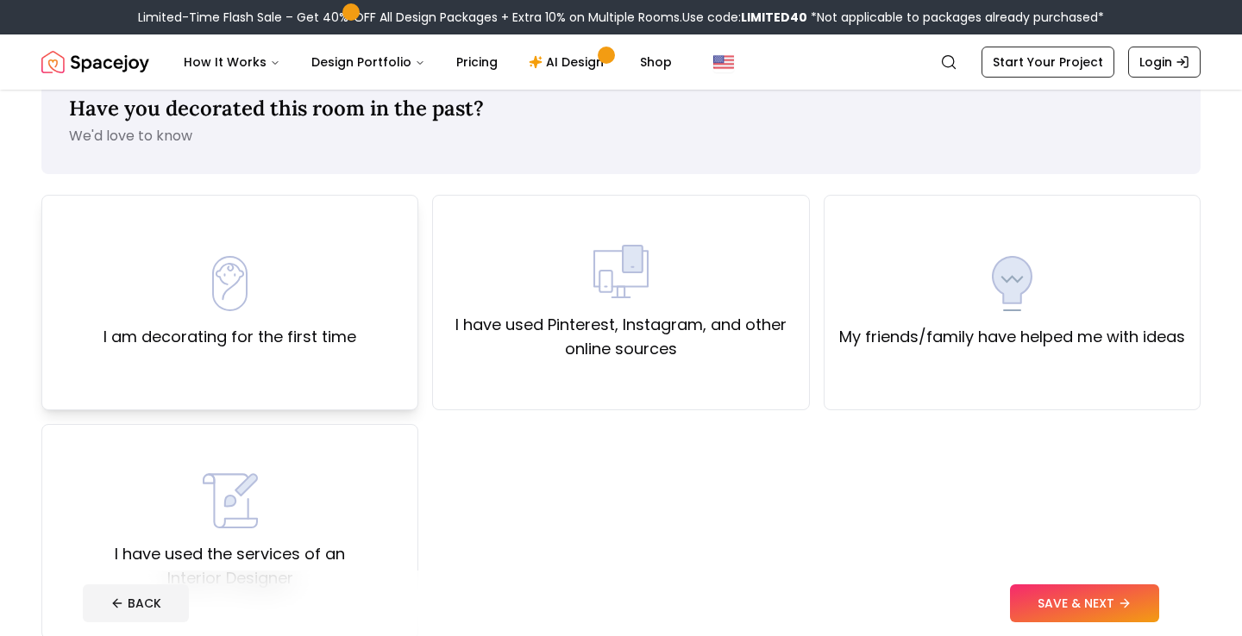
click at [316, 284] on div "I am decorating for the first time" at bounding box center [229, 302] width 253 height 93
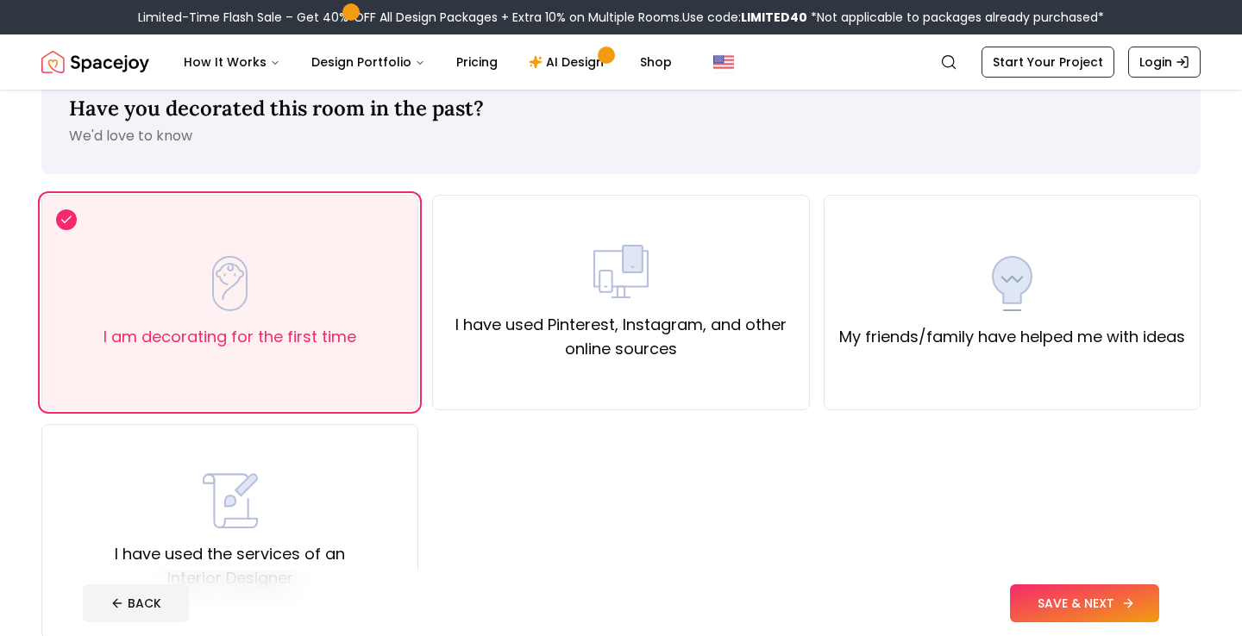
click at [1117, 592] on button "SAVE & NEXT" at bounding box center [1084, 604] width 149 height 38
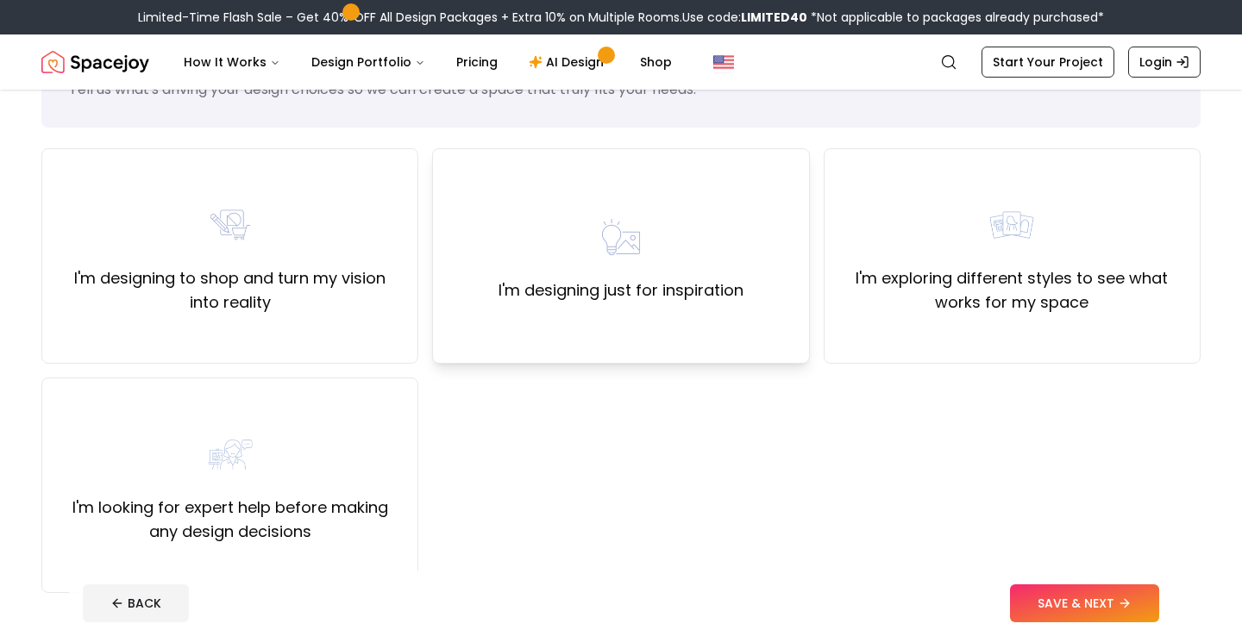
scroll to position [93, 0]
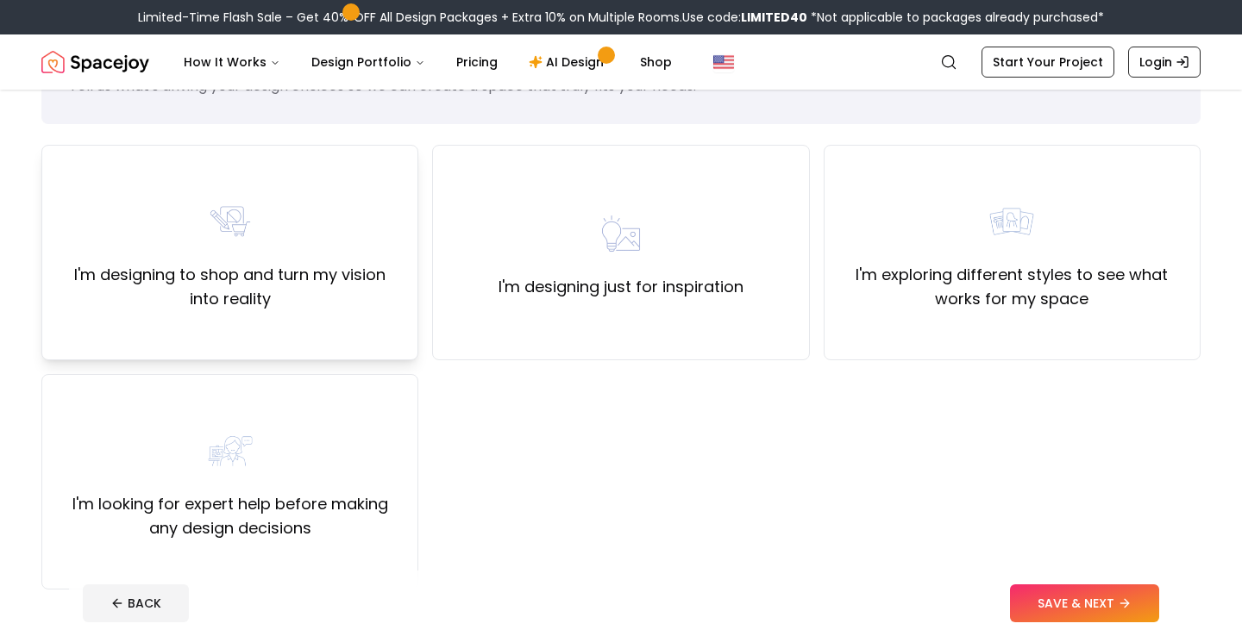
click at [281, 220] on div "I'm designing to shop and turn my vision into reality" at bounding box center [229, 252] width 347 height 117
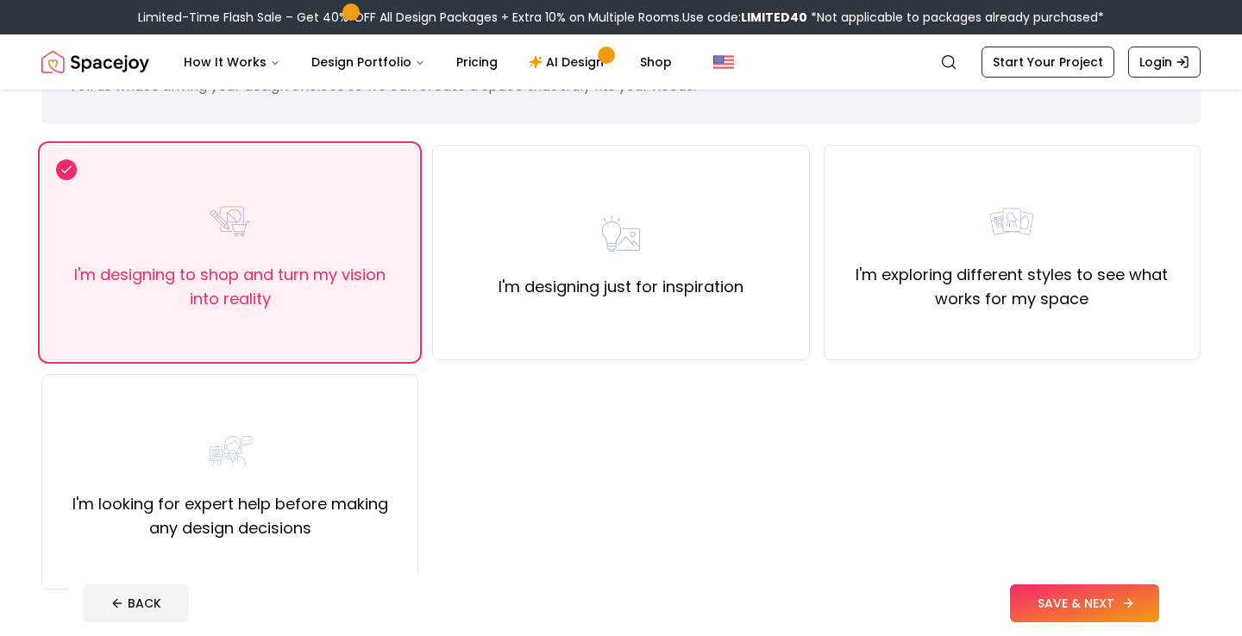
click at [1100, 620] on button "SAVE & NEXT" at bounding box center [1084, 604] width 149 height 38
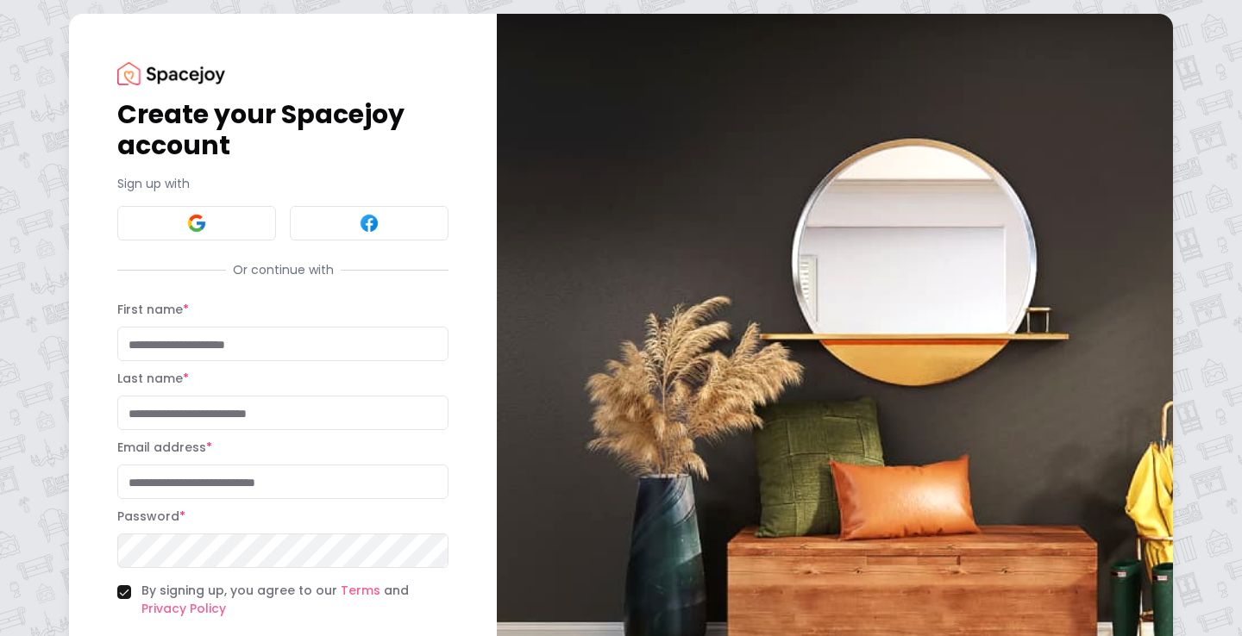
click at [238, 347] on input "First name *" at bounding box center [282, 344] width 331 height 34
type input "******"
type input "*********"
type input "**********"
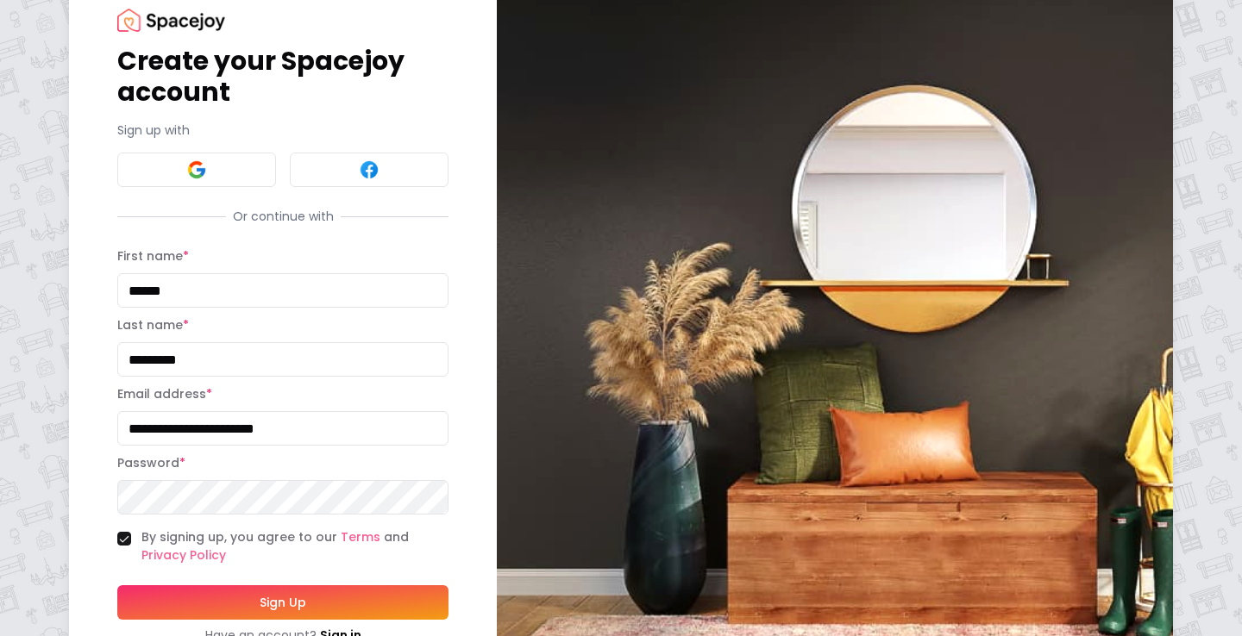
scroll to position [62, 0]
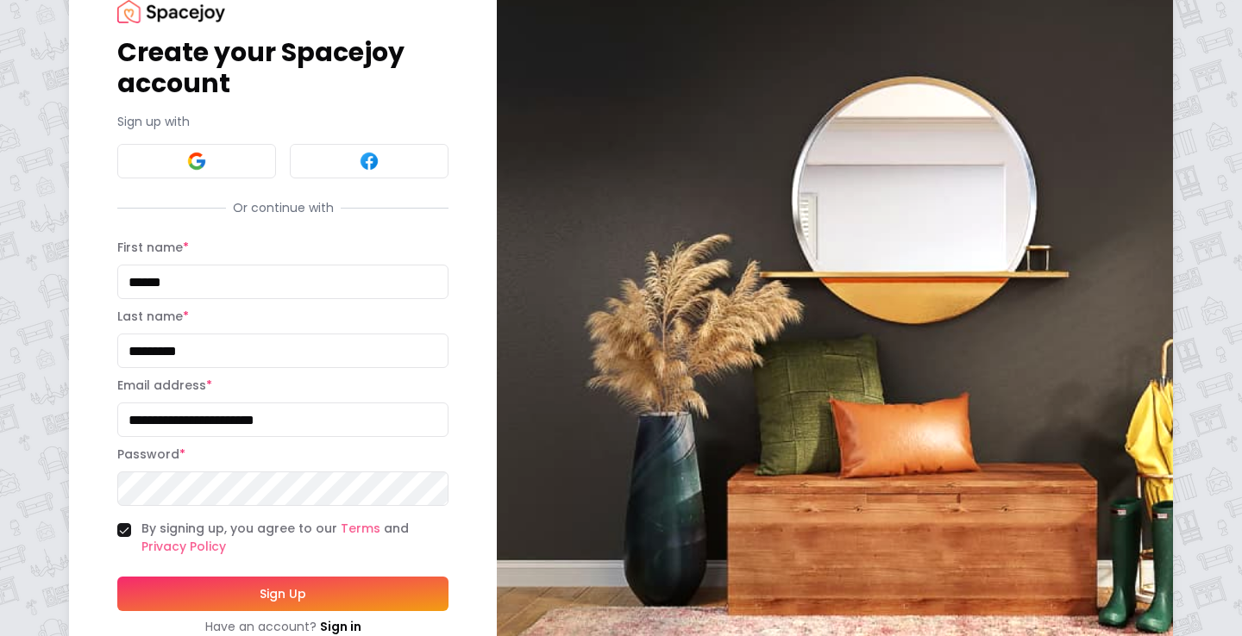
click at [110, 478] on div "**********" at bounding box center [283, 318] width 428 height 732
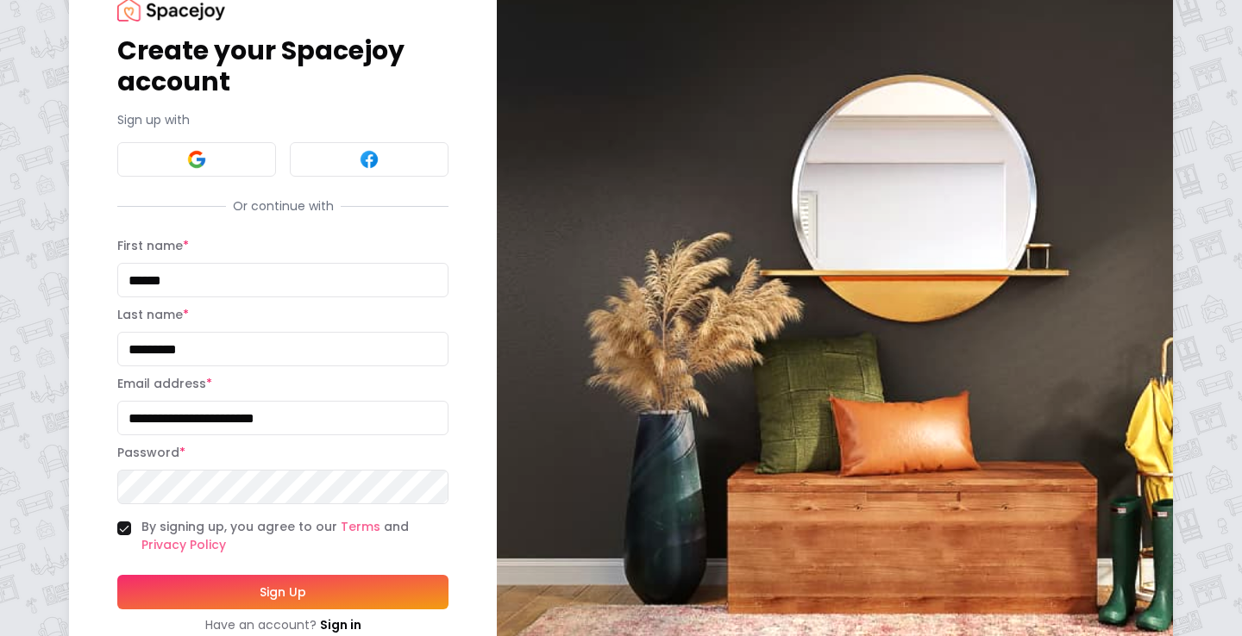
click at [212, 580] on button "Sign Up" at bounding box center [282, 592] width 331 height 34
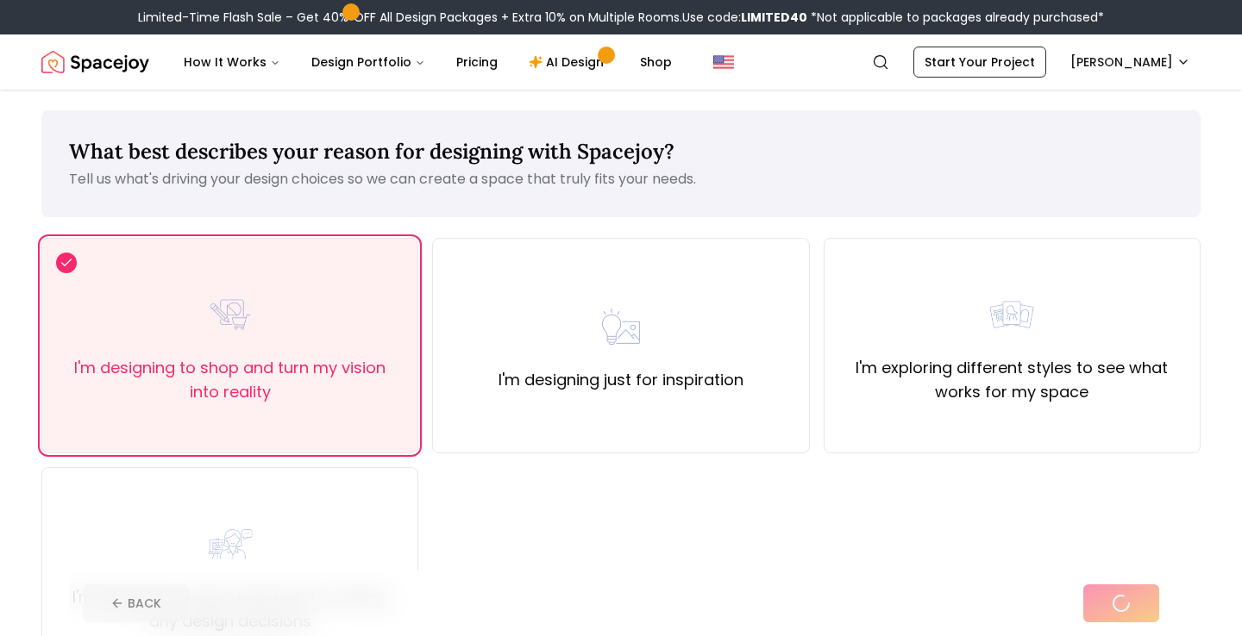
scroll to position [58, 0]
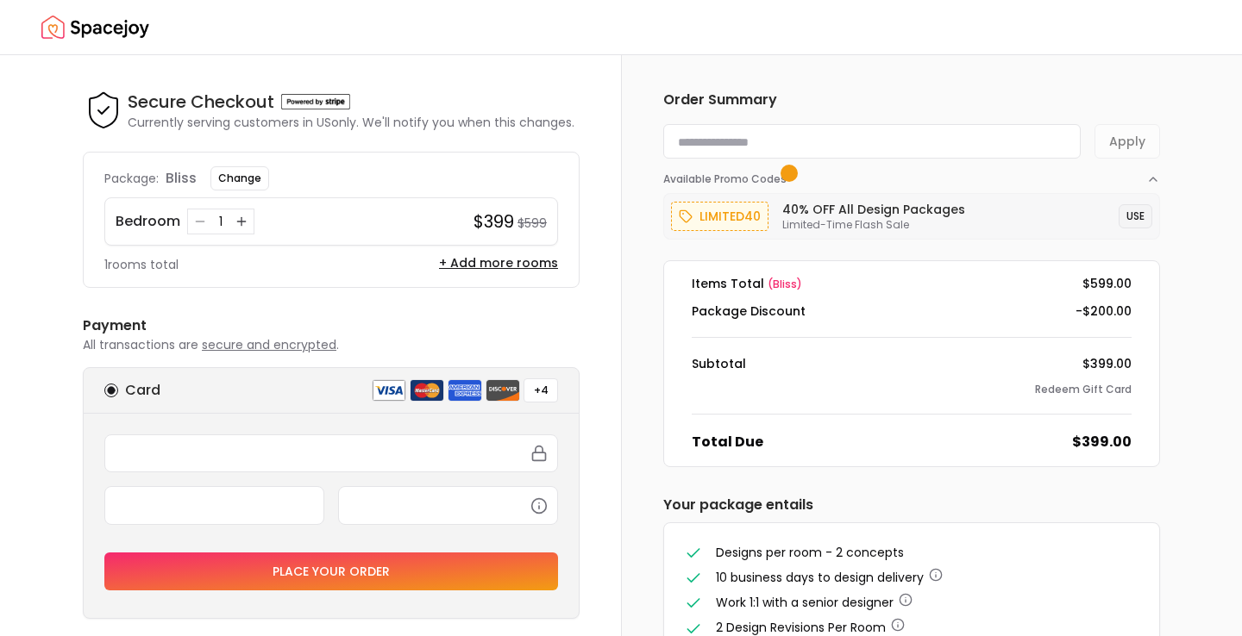
click at [1130, 215] on button "USE" at bounding box center [1135, 216] width 34 height 24
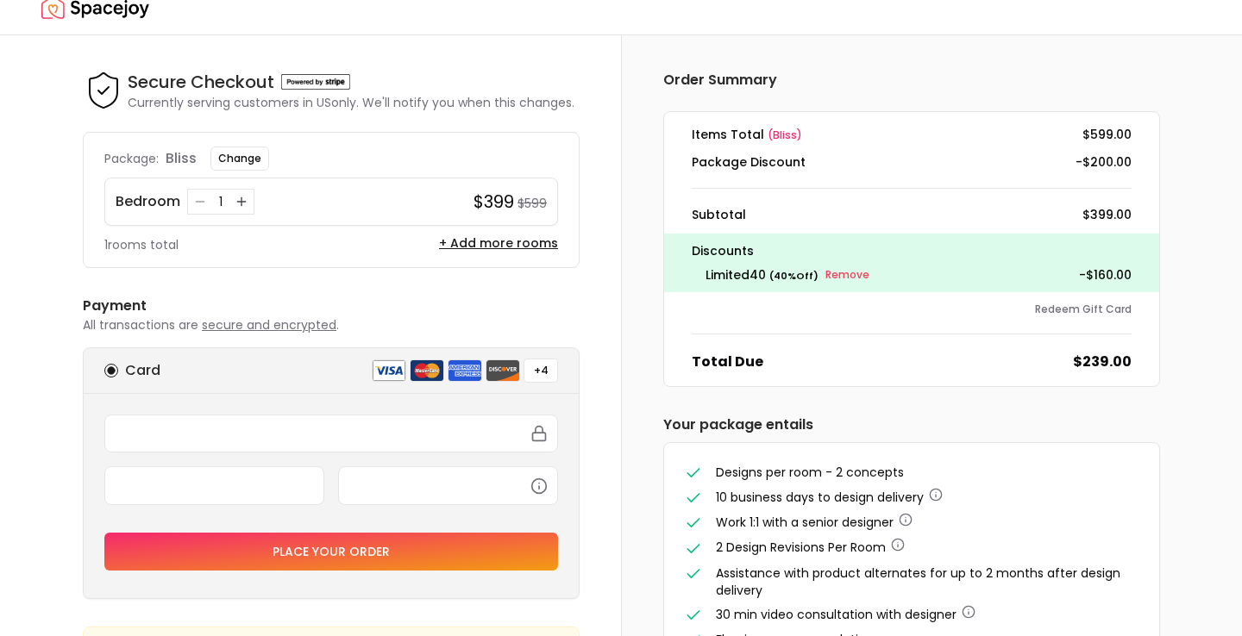
scroll to position [21, 0]
click at [233, 160] on button "Change" at bounding box center [239, 158] width 59 height 24
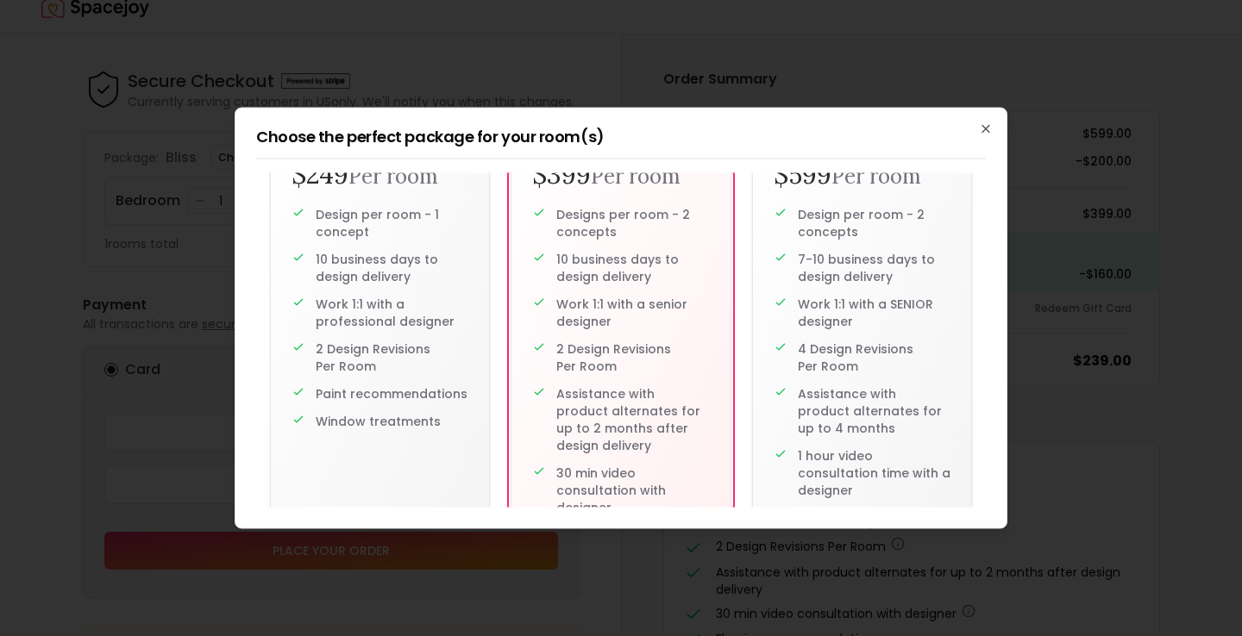
scroll to position [152, 0]
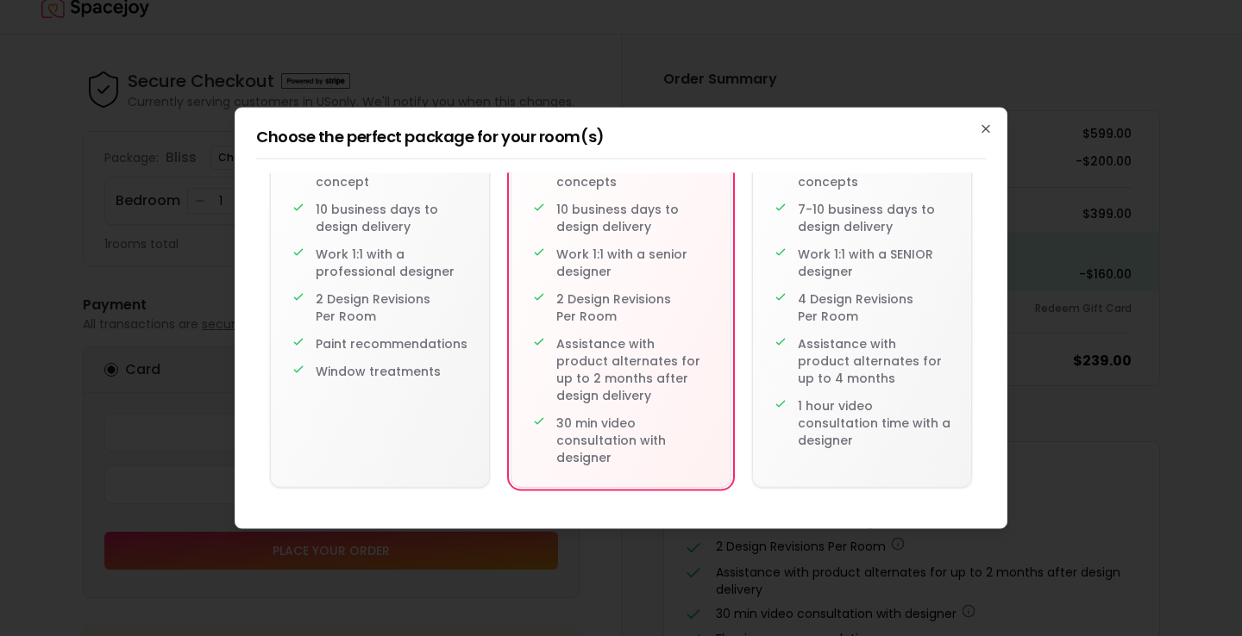
click at [978, 117] on div "Choose the perfect package for your room(s) delight $399 $249 Per room Design p…" at bounding box center [621, 319] width 773 height 422
click at [982, 121] on div "Choose the perfect package for your room(s) delight $399 $249 Per room Design p…" at bounding box center [621, 319] width 773 height 422
click at [984, 128] on icon "button" at bounding box center [986, 129] width 14 height 14
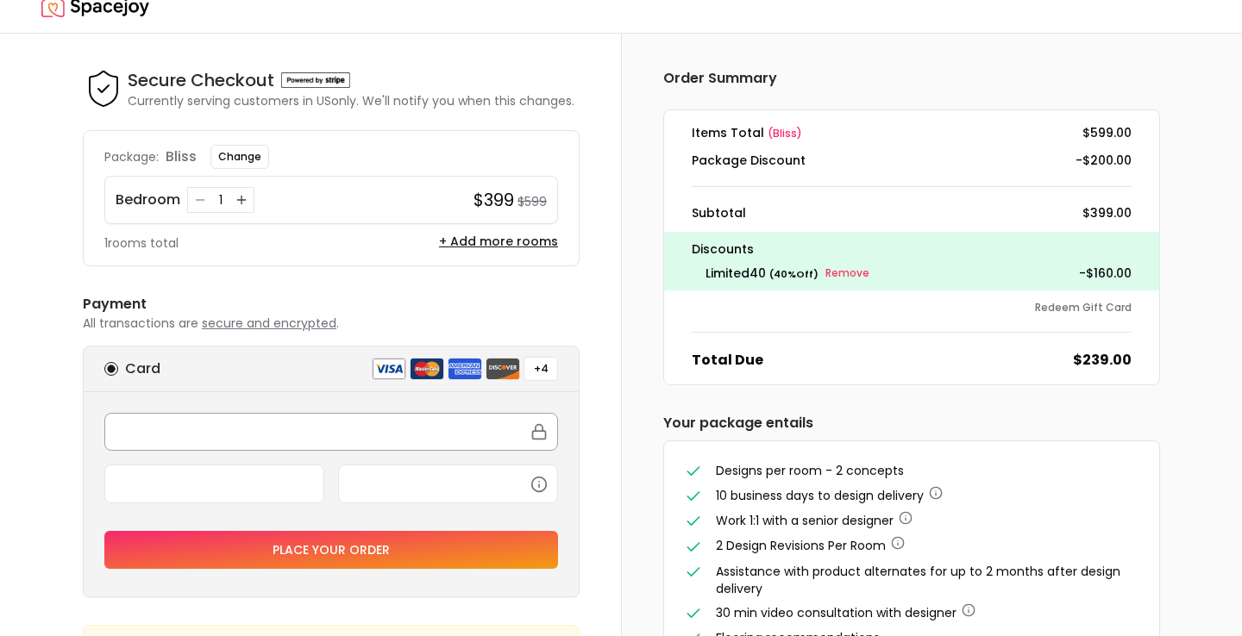
scroll to position [47, 0]
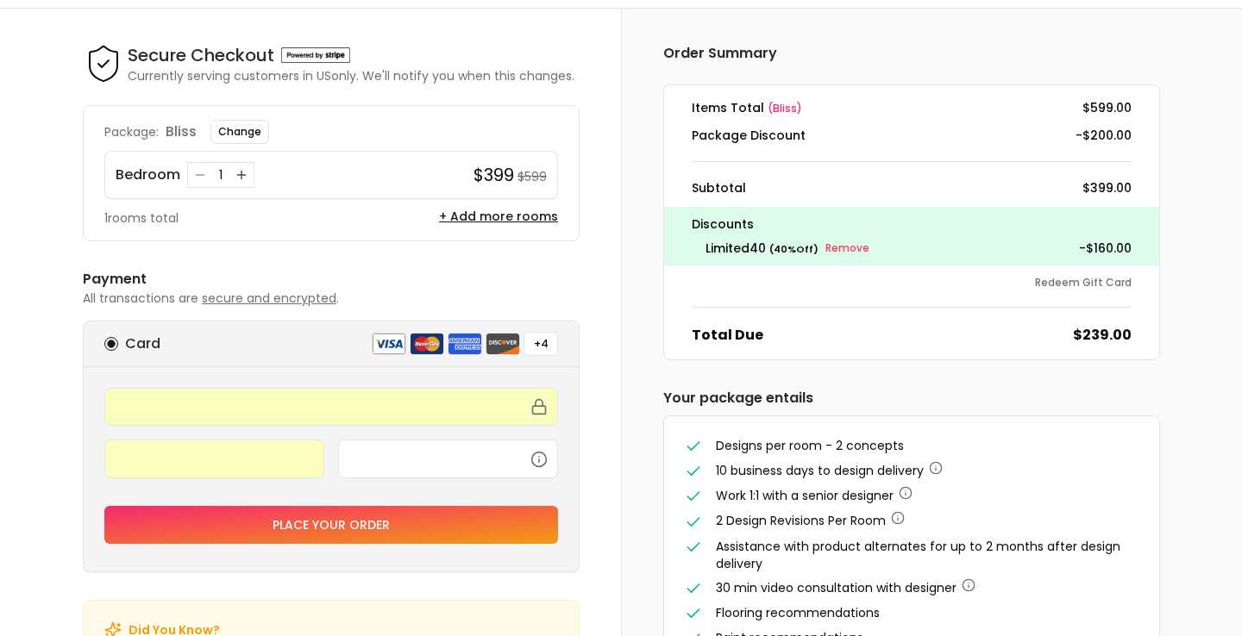
click at [422, 538] on button "Place your order" at bounding box center [331, 525] width 454 height 38
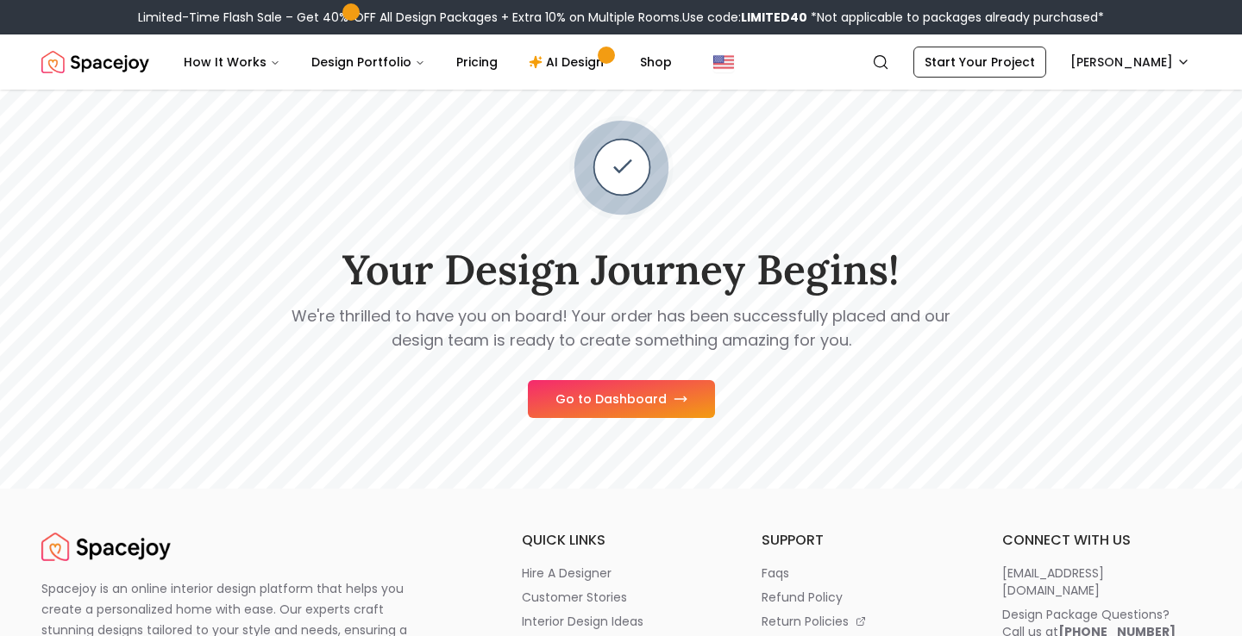
click at [603, 414] on button "Go to Dashboard" at bounding box center [621, 399] width 187 height 38
